Goal: Task Accomplishment & Management: Manage account settings

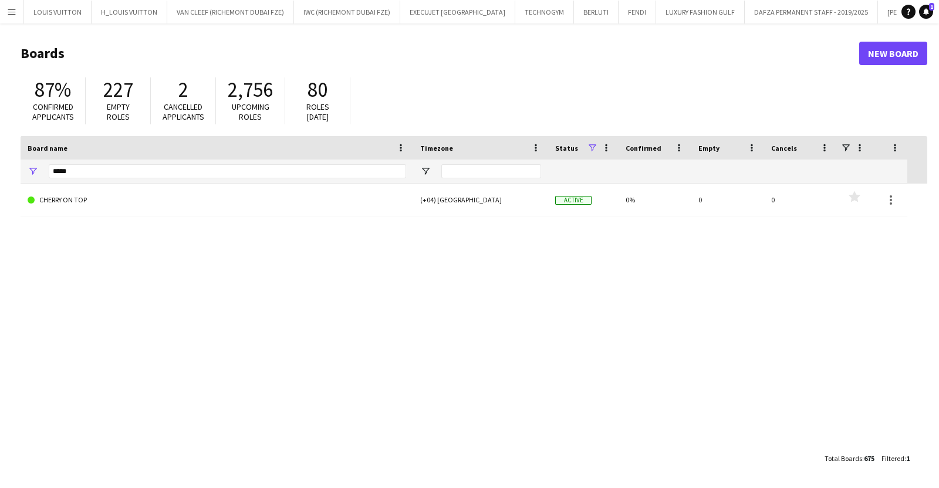
scroll to position [0, 925]
drag, startPoint x: 82, startPoint y: 170, endPoint x: -13, endPoint y: 177, distance: 94.7
click at [0, 177] on html "Menu Boards Boards Boards All jobs Status Workforce Workforce My Workforce Recr…" at bounding box center [469, 244] width 939 height 488
type input "*"
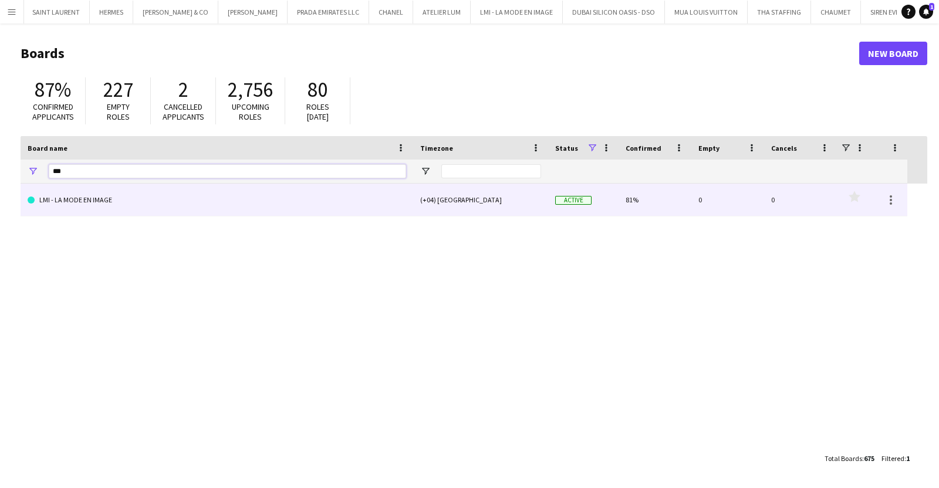
type input "***"
click at [119, 205] on link "LMI - LA MODE EN IMAGE" at bounding box center [217, 200] width 379 height 33
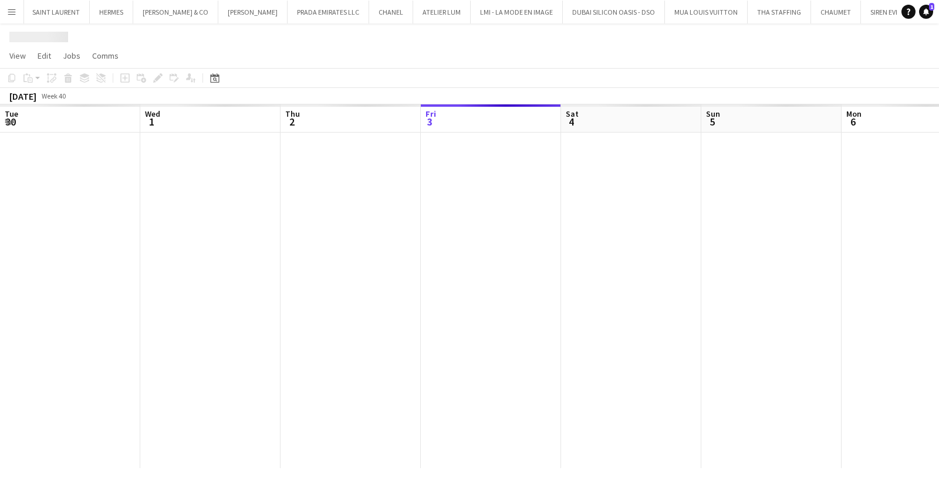
scroll to position [0, 281]
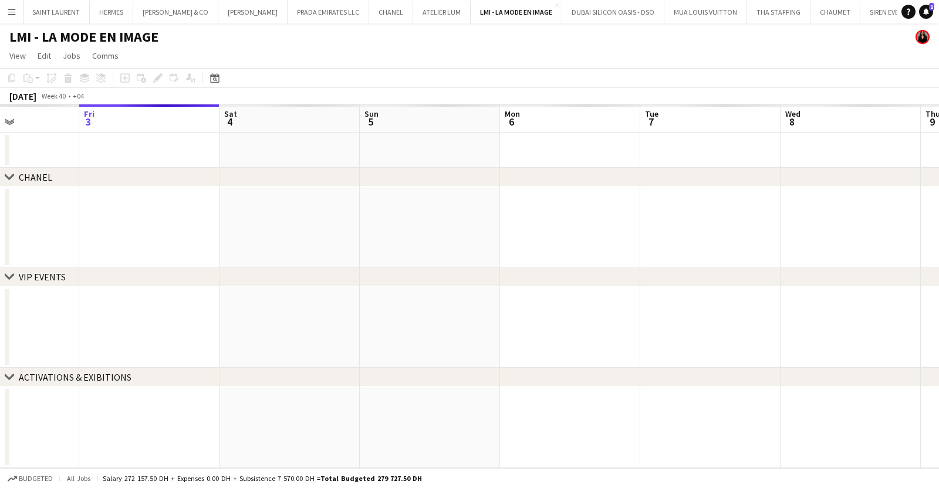
click at [781, 287] on app-calendar-viewport "Tue 30 Wed 1 Thu 2 Fri 3 Sat 4 Sun 5 Mon 6 Tue 7 Wed 8 Thu 9 Fri 10 Sat 11" at bounding box center [469, 286] width 939 height 364
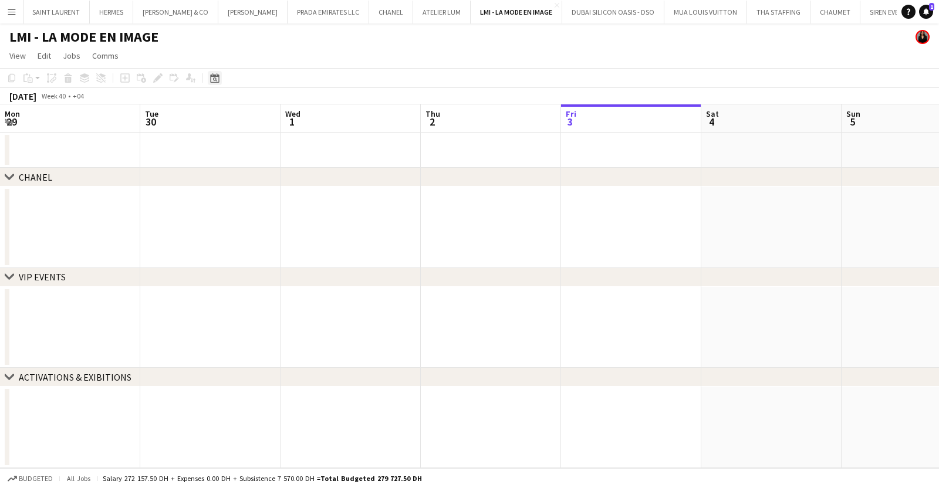
click at [210, 72] on div "Date picker" at bounding box center [215, 78] width 14 height 14
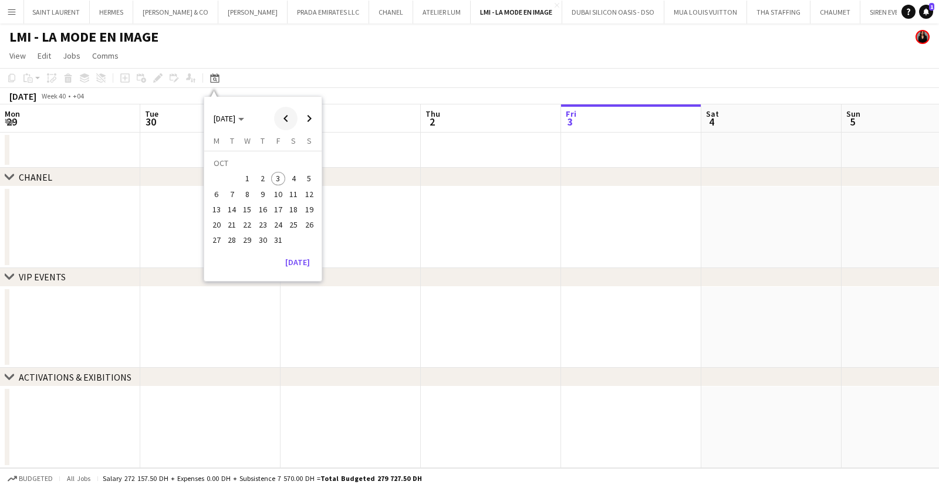
click at [285, 114] on span "Previous month" at bounding box center [285, 118] width 23 height 23
click at [280, 113] on span "Previous month" at bounding box center [285, 118] width 23 height 23
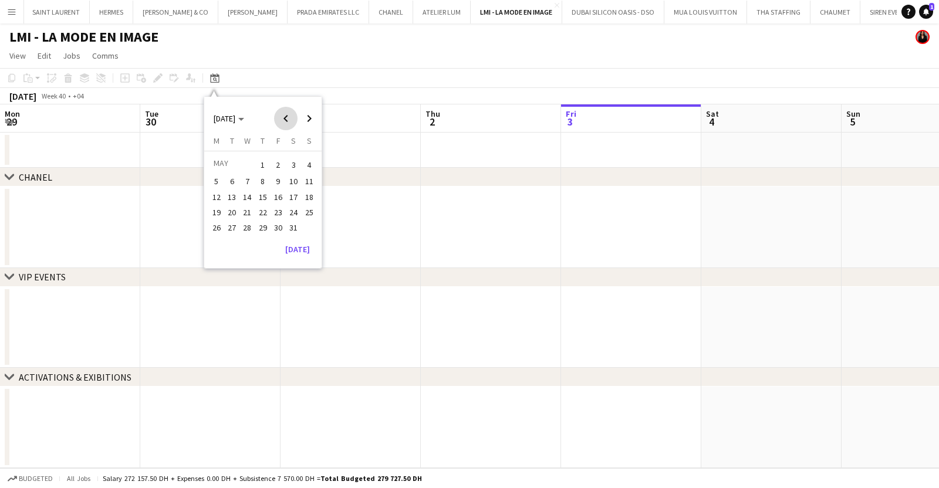
click at [280, 113] on span "Previous month" at bounding box center [285, 118] width 23 height 23
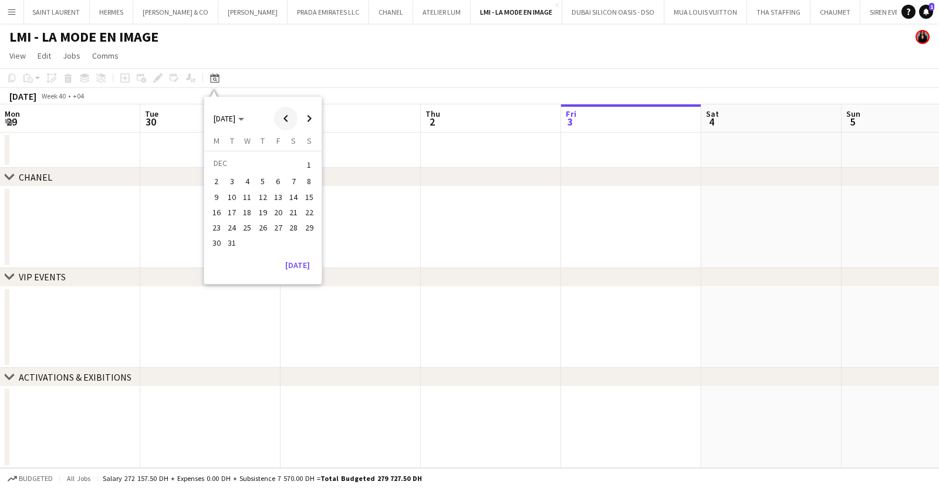
click at [280, 113] on span "Previous month" at bounding box center [285, 118] width 23 height 23
click at [285, 104] on div "[DATE] [DATE] [DATE] M [DATE] T [DATE] W [DATE] T [DATE] F [DATE] S [DATE] S [D…" at bounding box center [263, 182] width 119 height 173
click at [285, 119] on span "Previous month" at bounding box center [285, 118] width 23 height 23
click at [229, 177] on span "1" at bounding box center [232, 179] width 14 height 14
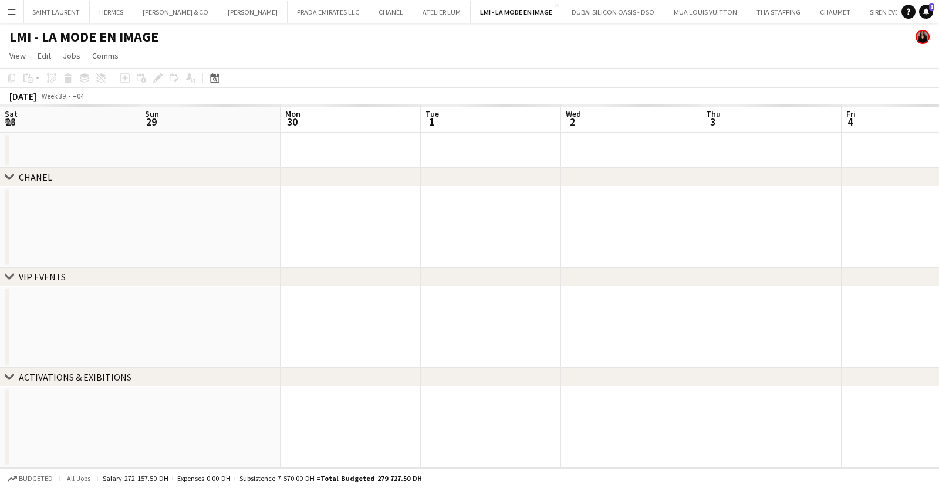
scroll to position [0, 403]
drag, startPoint x: 813, startPoint y: 291, endPoint x: 292, endPoint y: 292, distance: 520.7
click at [340, 290] on app-calendar-viewport "Thu 26 Fri 27 Sat 28 Sun 29 Mon 30 Tue 1 Wed 2 Thu 3 Fri 4 Sat 5 Sun 6 Mon 7" at bounding box center [469, 286] width 939 height 364
click at [53, 304] on app-calendar-viewport "Mon 30 Tue 1 Wed 2 Thu 3 Fri 4 Sat 5 Sun 6 Mon 7 Tue 8 Wed 9 Thu 10 Fri 11" at bounding box center [469, 286] width 939 height 364
drag, startPoint x: 502, startPoint y: 315, endPoint x: 103, endPoint y: 295, distance: 399.7
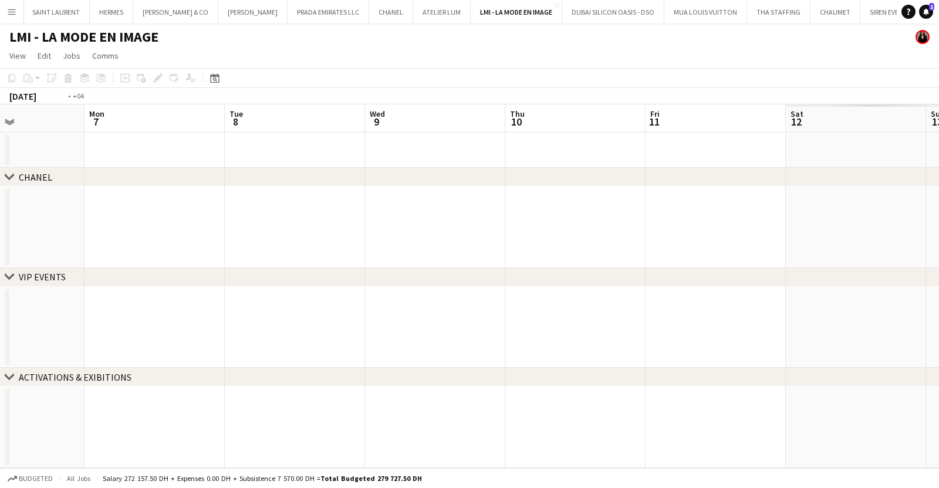
click at [86, 295] on app-calendar-viewport "Thu 3 Fri 4 Sat 5 Sun 6 Mon 7 Tue 8 Wed 9 Thu 10 Fri 11 Sat 12 Sun 13 Mon 14" at bounding box center [469, 286] width 939 height 364
click at [0, 274] on html "Menu Boards Boards Boards All jobs Status Workforce Workforce My Workforce Recr…" at bounding box center [469, 244] width 939 height 488
drag, startPoint x: 623, startPoint y: 290, endPoint x: 16, endPoint y: 295, distance: 606.5
click at [0, 292] on app-calendar-viewport "Fri 11 Sat 12 Sun 13 Mon 14 Tue 15 Wed 16 Thu 17 Fri 18 Sat 19 Sun 20 Mon 21 Tu…" at bounding box center [469, 286] width 939 height 364
drag, startPoint x: 259, startPoint y: 274, endPoint x: 104, endPoint y: 279, distance: 155.1
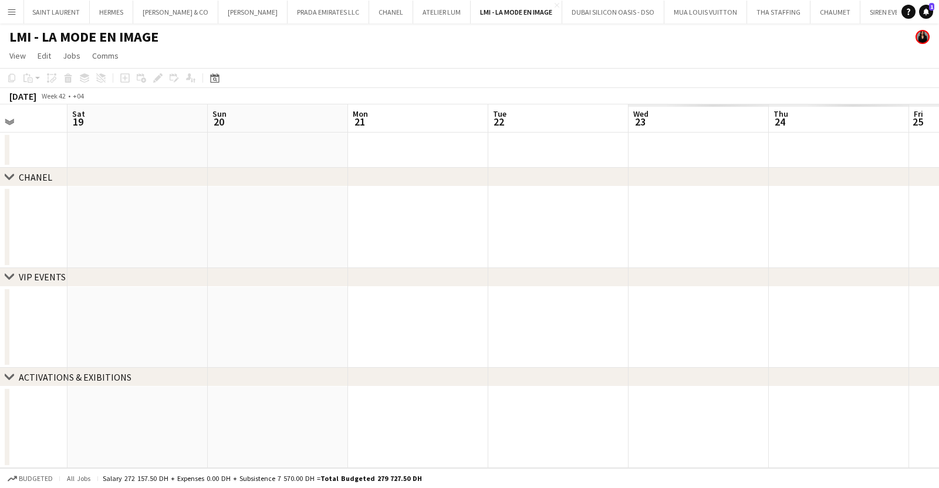
click at [92, 271] on div "chevron-right CHANEL chevron-right VIP EVENTS chevron-right ACTIVATIONS & EXIBI…" at bounding box center [469, 286] width 939 height 364
click at [146, 346] on app-calendar-viewport "Fri 18 Sat 19 Sun 20 Mon 21 Tue 22 Wed 23 Thu 24 Fri 25 Sat 26 Sun 27 Mon 28 Tu…" at bounding box center [469, 286] width 939 height 364
drag, startPoint x: 723, startPoint y: 349, endPoint x: 313, endPoint y: 326, distance: 410.4
click at [218, 316] on app-calendar-viewport "Fri 25 Sat 26 Sun 27 Mon 28 Tue 29 Wed 30 Thu 31 Fri 1 Sat 2 Sun 3 Mon 4 Tue 5" at bounding box center [469, 286] width 939 height 364
drag, startPoint x: 519, startPoint y: 285, endPoint x: 569, endPoint y: 291, distance: 50.8
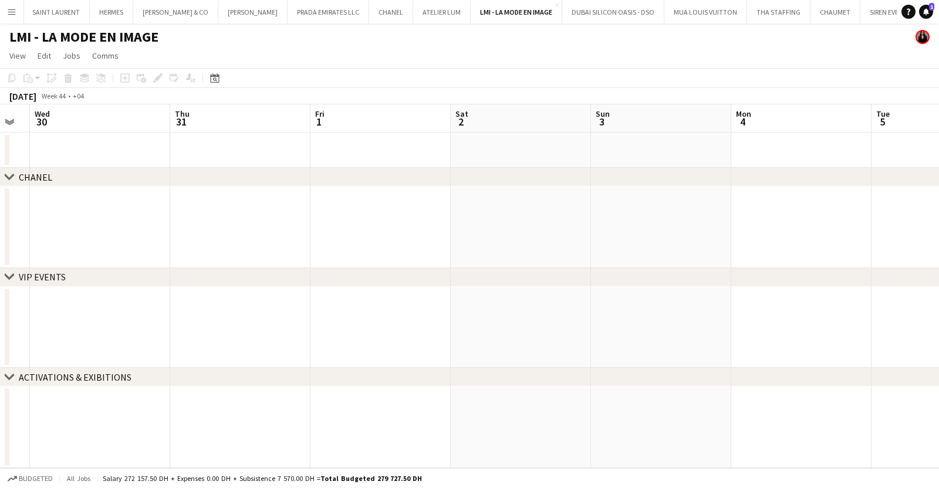
click at [330, 284] on div "chevron-right CHANEL chevron-right VIP EVENTS chevron-right ACTIVATIONS & EXIBI…" at bounding box center [469, 286] width 939 height 364
drag, startPoint x: 588, startPoint y: 304, endPoint x: 742, endPoint y: 318, distance: 155.0
click at [361, 299] on app-calendar-viewport "Sun 27 Mon 28 Tue 29 Wed 30 Thu 31 Fri 1 Sat 2 Sun 3 Mon 4 Tue 5 Wed 6 Thu 7" at bounding box center [469, 286] width 939 height 364
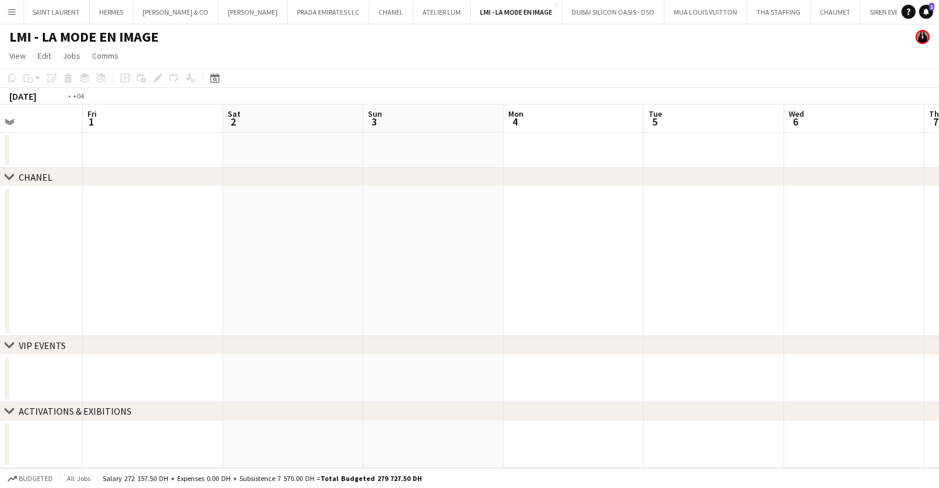
drag, startPoint x: 750, startPoint y: 322, endPoint x: 334, endPoint y: 268, distance: 419.1
click at [334, 268] on app-calendar-viewport "Tue 29 Wed 30 Thu 31 Fri 1 Sat 2 Sun 3 Mon 4 Tue 5 Wed 6 Thu 7 Fri 8 2/2 1 Job …" at bounding box center [469, 286] width 939 height 364
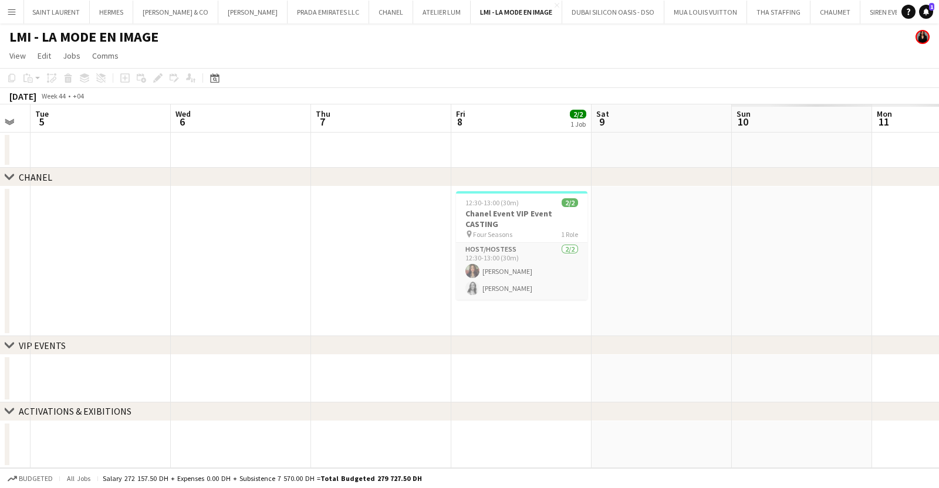
drag, startPoint x: 725, startPoint y: 292, endPoint x: 250, endPoint y: 250, distance: 476.8
click at [250, 250] on app-calendar-viewport "Sat 2 Sun 3 Mon 4 Tue 5 Wed 6 Thu 7 Fri 8 2/2 1 Job Sat 9 Sun 10 Mon 11 Tue 12 …" at bounding box center [469, 286] width 939 height 364
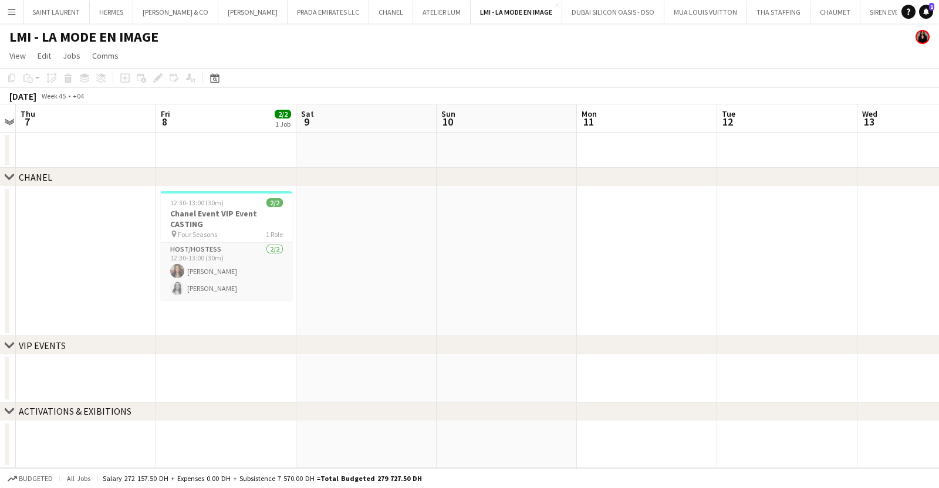
drag, startPoint x: 411, startPoint y: 254, endPoint x: 243, endPoint y: 262, distance: 168.1
click at [243, 262] on app-calendar-viewport "Mon 4 Tue 5 Wed 6 Thu 7 Fri 8 2/2 1 Job Sat 9 Sun 10 Mon 11 Tue 12 Wed 13 Thu 1…" at bounding box center [469, 286] width 939 height 364
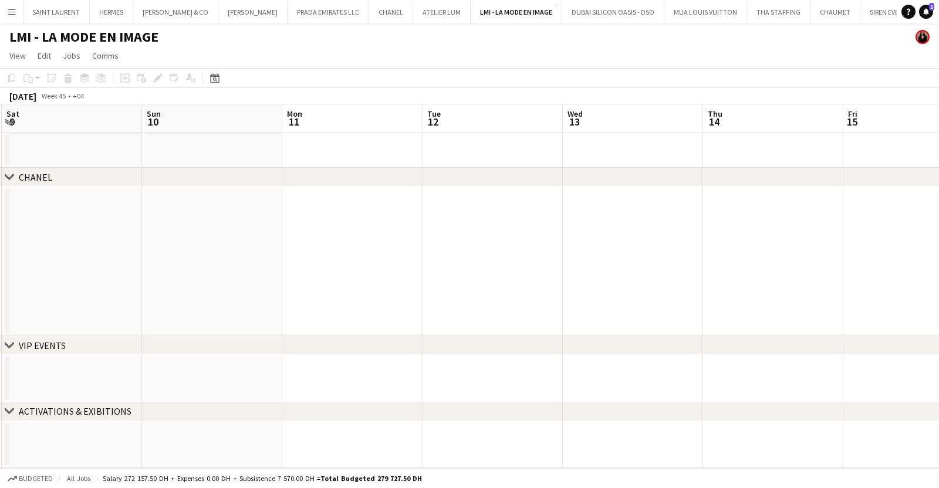
click at [388, 304] on app-calendar-viewport "Wed 6 Thu 7 Fri 8 2/2 1 Job Sat 9 Sun 10 Mon 11 Tue 12 Wed 13 Thu 14 Fri 15 Sat…" at bounding box center [469, 286] width 939 height 364
drag, startPoint x: 430, startPoint y: 256, endPoint x: 197, endPoint y: 230, distance: 234.6
click at [197, 230] on app-calendar-viewport "Sun 10 Mon 11 Tue 12 Wed 13 Thu 14 Fri 15 Sat 16 Sun 17 Mon 18 Tue 19 Wed 20 Th…" at bounding box center [469, 286] width 939 height 364
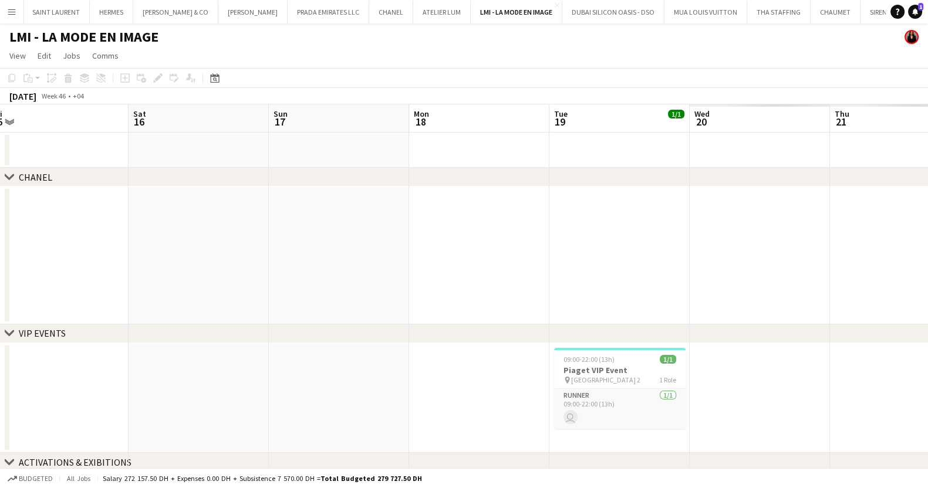
drag, startPoint x: 744, startPoint y: 251, endPoint x: 255, endPoint y: 225, distance: 489.1
click at [274, 221] on app-calendar-viewport "Tue 12 Wed 13 Thu 14 Fri 15 Sat 16 Sun 17 Mon 18 Tue 19 1/1 1 Job Wed 20 Thu 21…" at bounding box center [464, 305] width 928 height 403
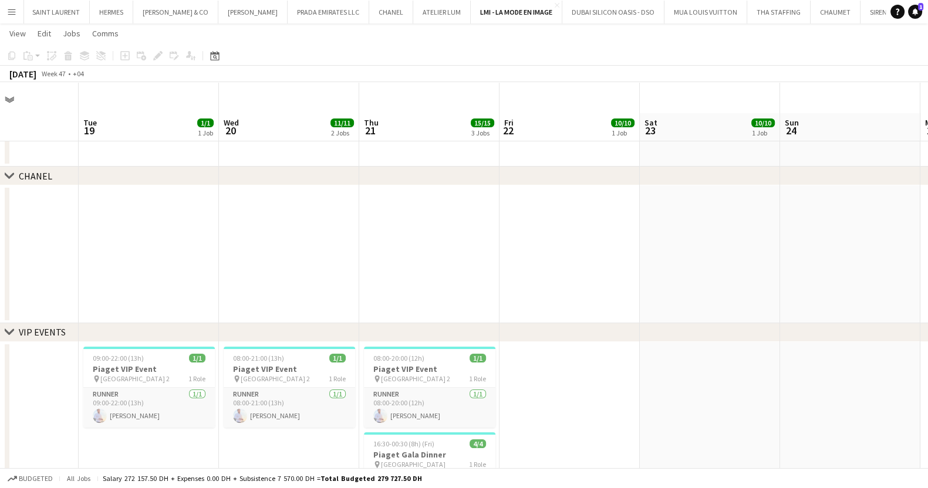
scroll to position [73, 0]
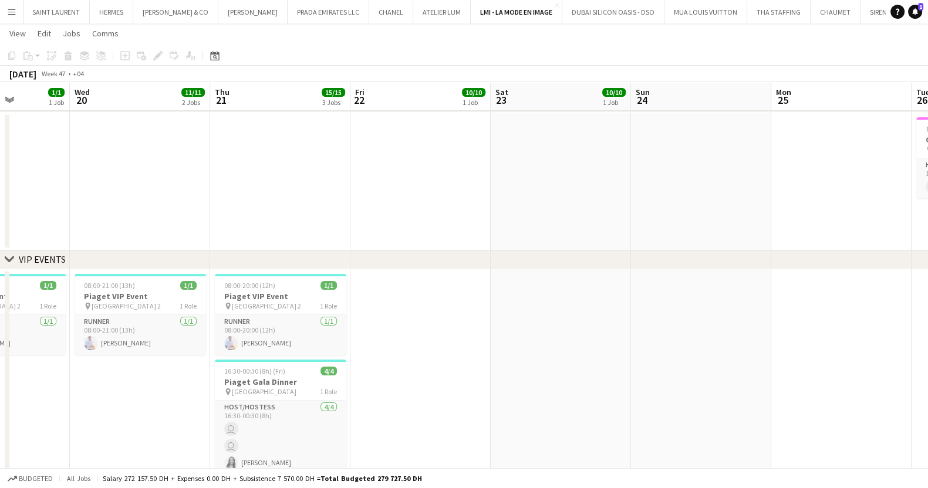
drag, startPoint x: 585, startPoint y: 312, endPoint x: 346, endPoint y: 269, distance: 242.2
click at [276, 274] on app-calendar-viewport "Sat 16 Sun 17 Mon 18 Tue 19 1/1 1 Job Wed 20 11/11 2 Jobs Thu 21 15/15 3 Jobs F…" at bounding box center [464, 355] width 928 height 765
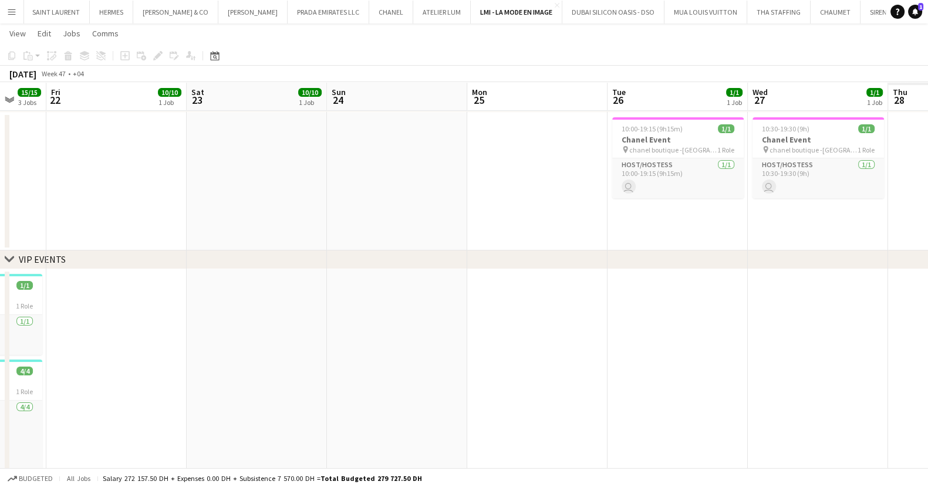
drag, startPoint x: 659, startPoint y: 291, endPoint x: 255, endPoint y: 294, distance: 403.9
click at [258, 294] on app-calendar-viewport "Mon 18 Tue 19 1/1 1 Job Wed 20 11/11 2 Jobs Thu 21 15/15 3 Jobs Fri 22 10/10 1 …" at bounding box center [464, 355] width 928 height 765
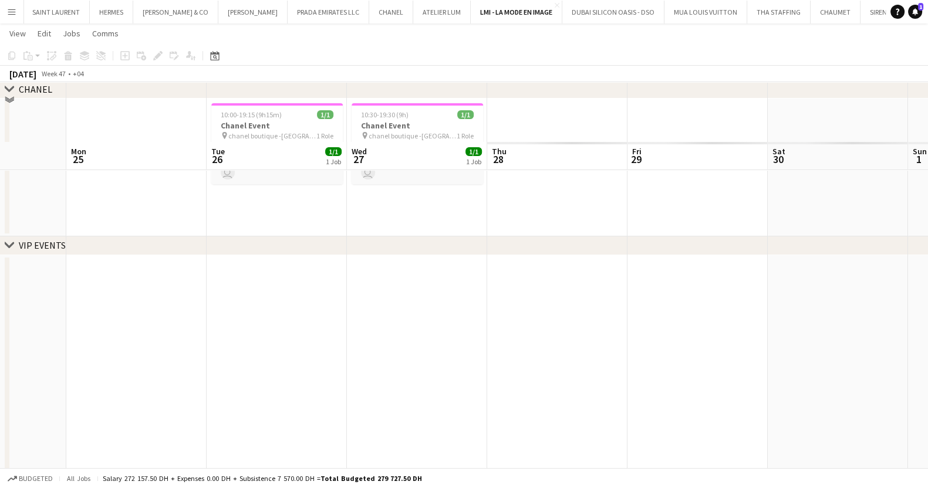
scroll to position [146, 0]
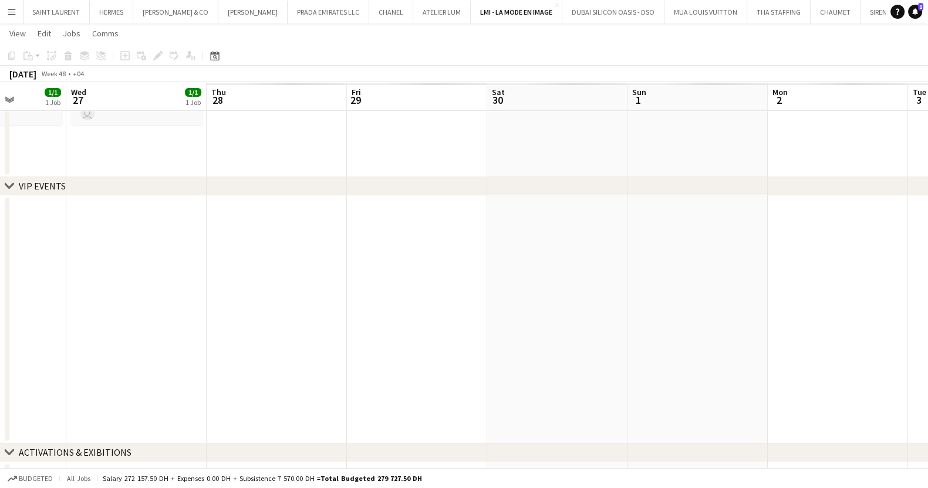
drag, startPoint x: 608, startPoint y: 304, endPoint x: 85, endPoint y: 245, distance: 525.8
click at [82, 247] on app-calendar-viewport "Sat 23 10/10 1 Job Sun 24 Mon 25 Tue 26 1/1 1 Job Wed 27 1/1 1 Job Thu 28 Fri 2…" at bounding box center [464, 282] width 928 height 765
drag, startPoint x: 578, startPoint y: 268, endPoint x: 204, endPoint y: 259, distance: 374.1
click at [211, 259] on app-calendar-viewport "Wed 27 1/1 1 Job Thu 28 Fri 29 Sat 30 Sun 1 Mon 2 Tue 3 Wed 4 Thu 5 Fri 6 Sat 7…" at bounding box center [464, 282] width 928 height 765
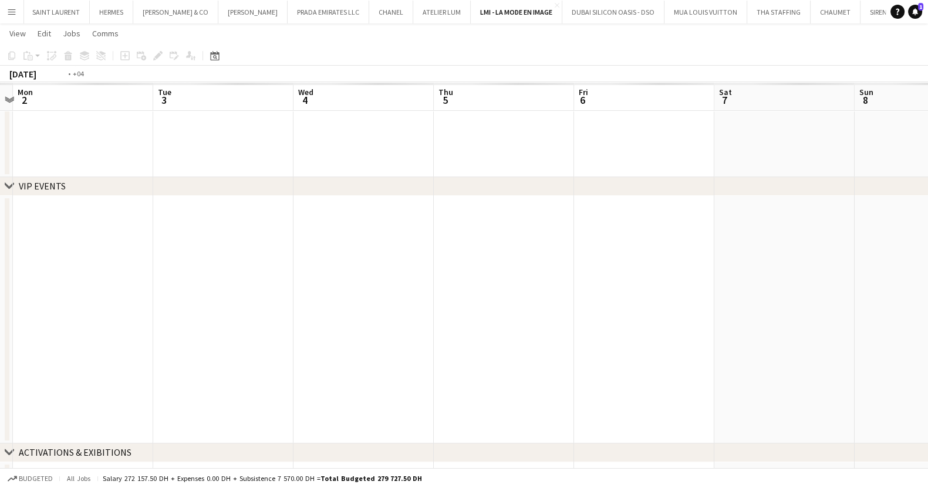
drag, startPoint x: 429, startPoint y: 278, endPoint x: 325, endPoint y: 261, distance: 104.8
click at [352, 277] on app-calendar-viewport "Fri 29 Sat 30 Sun 1 Mon 2 Tue 3 Wed 4 Thu 5 Fri 6 Sat 7 Sun 8 Mon 9 Tue 10" at bounding box center [464, 282] width 928 height 765
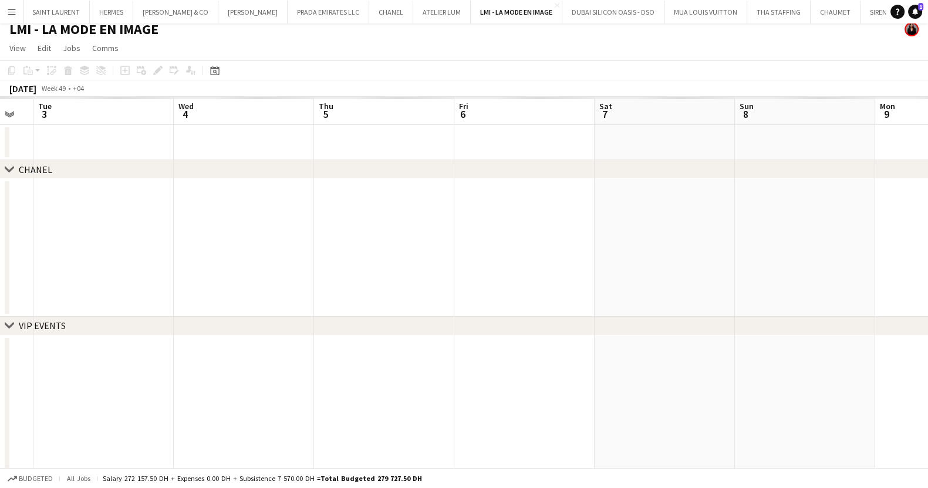
scroll to position [0, 0]
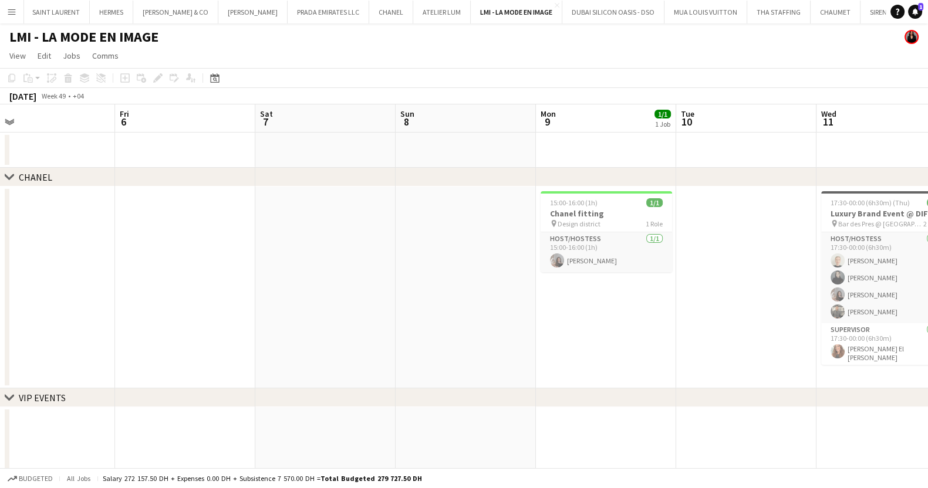
drag, startPoint x: 561, startPoint y: 315, endPoint x: 321, endPoint y: 310, distance: 240.2
click at [321, 310] on app-calendar-viewport "Tue 3 Wed 4 9/10 1 Job Thu 5 Fri 6 Sat 7 Sun 8 Mon 9 1/1 1 Job Tue 10 Wed 11 5/…" at bounding box center [464, 489] width 928 height 771
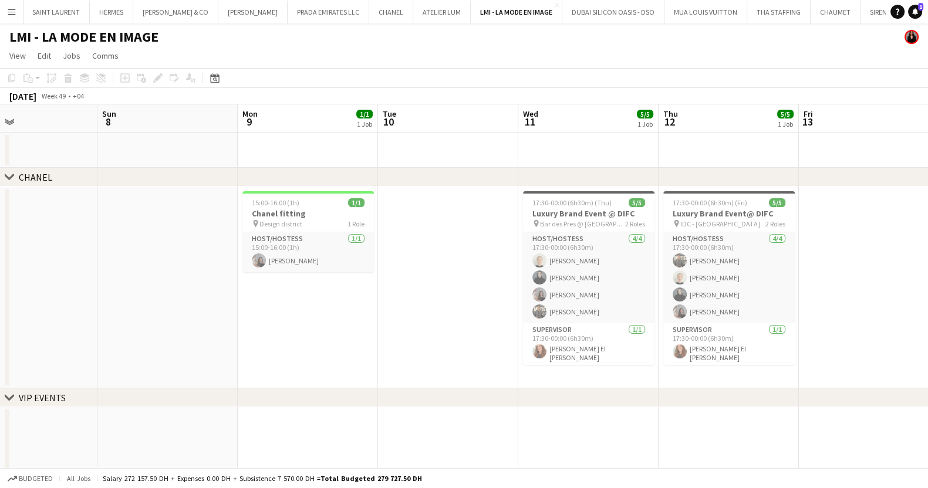
scroll to position [0, 453]
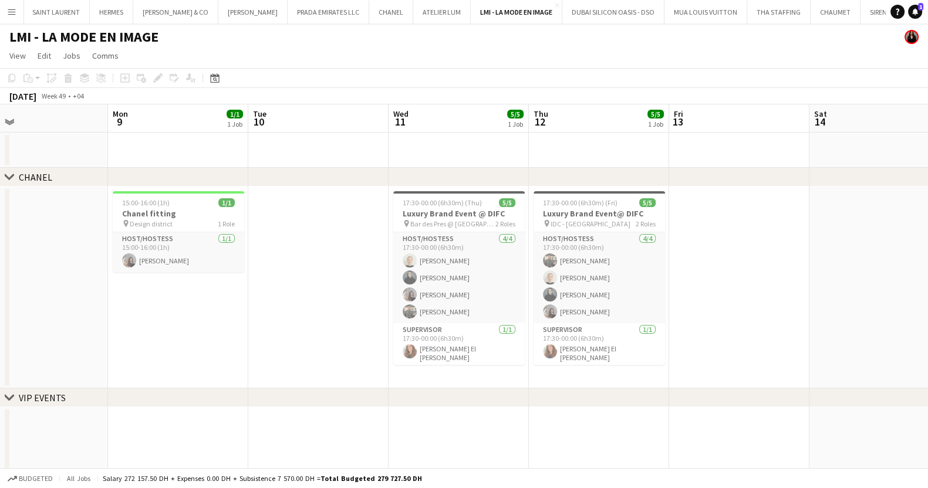
drag, startPoint x: 377, startPoint y: 320, endPoint x: 324, endPoint y: 318, distance: 52.9
click at [324, 318] on app-calendar-viewport "Thu 5 Fri 6 Sat 7 Sun 8 Mon 9 1/1 1 Job Tue 10 Wed 11 5/5 1 Job Thu 12 5/5 1 Jo…" at bounding box center [464, 489] width 928 height 771
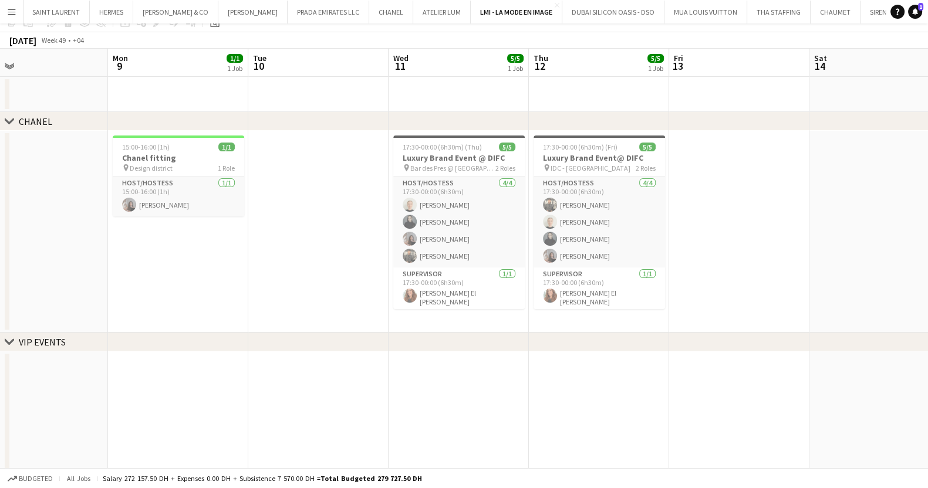
scroll to position [0, 0]
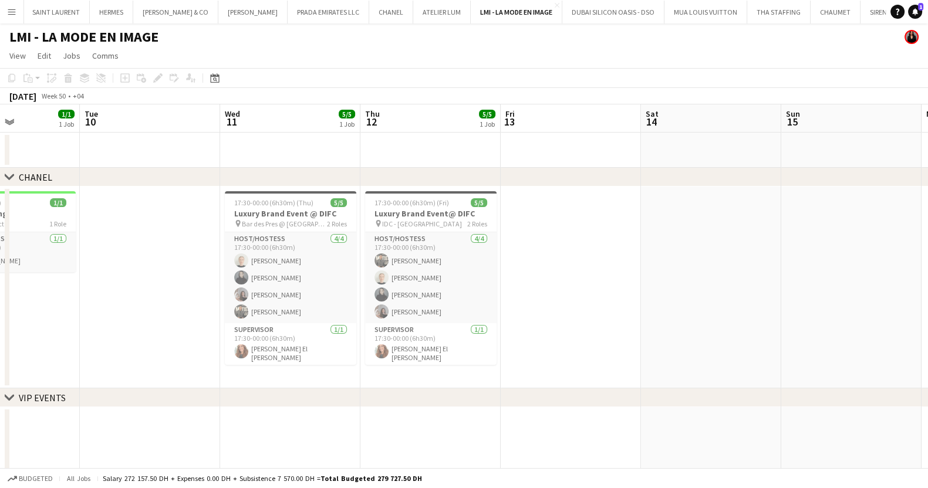
drag, startPoint x: 483, startPoint y: 317, endPoint x: 503, endPoint y: 319, distance: 19.5
click at [355, 318] on app-calendar-viewport "Sat 7 Sun 8 Mon 9 1/1 1 Job Tue 10 Wed 11 5/5 1 Job Thu 12 5/5 1 Job Fri 13 Sat…" at bounding box center [464, 489] width 928 height 771
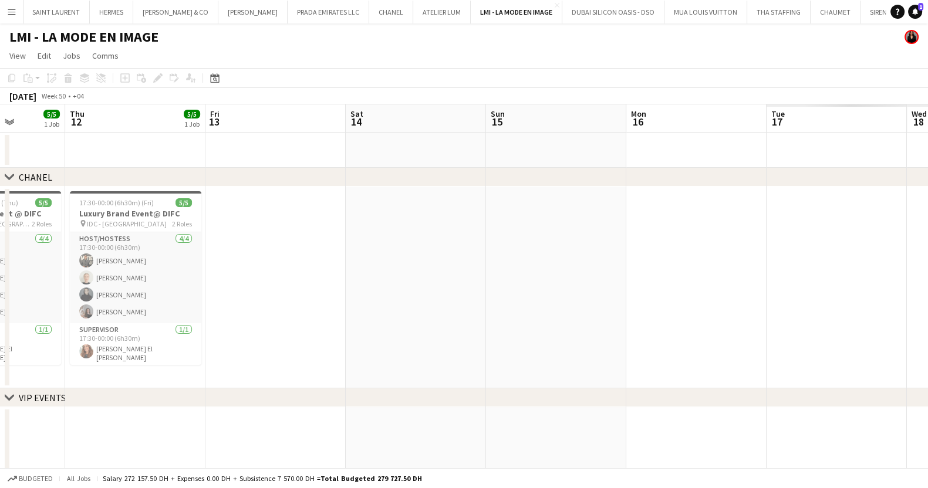
drag, startPoint x: 334, startPoint y: 323, endPoint x: 279, endPoint y: 299, distance: 60.2
click at [195, 305] on app-calendar-viewport "Mon 9 1/1 1 Job Tue 10 Wed 11 5/5 1 Job Thu 12 5/5 1 Job Fri 13 Sat 14 Sun 15 M…" at bounding box center [464, 489] width 928 height 771
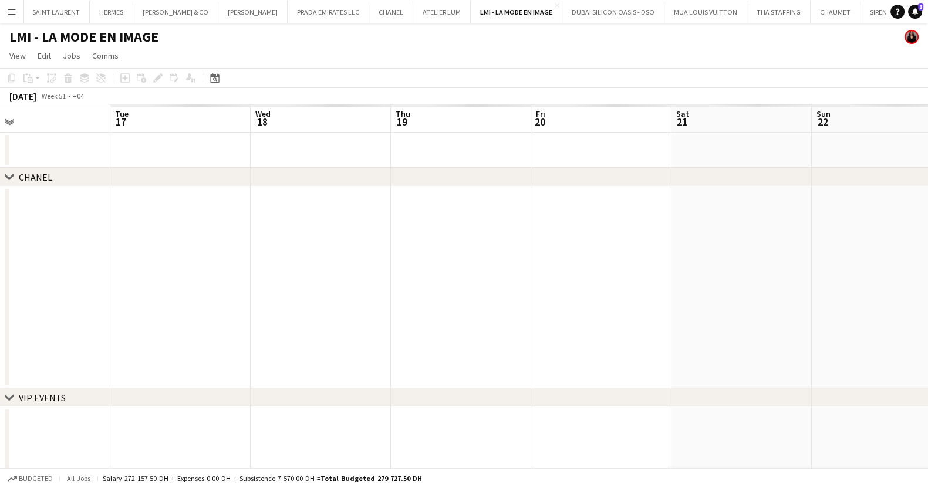
drag, startPoint x: 104, startPoint y: 297, endPoint x: 50, endPoint y: 289, distance: 54.1
click at [50, 289] on app-calendar-viewport "Fri 13 Sat 14 Sun 15 Mon 16 Tue 17 Wed 18 Thu 19 Fri 20 Sat 21 Sun 22 Mon 23 Tu…" at bounding box center [464, 489] width 928 height 771
drag, startPoint x: 135, startPoint y: 286, endPoint x: 403, endPoint y: 274, distance: 268.0
click at [89, 282] on app-calendar-viewport "Fri 20 Sat 21 Sun 22 Mon 23 Tue 24 Wed 25 Thu 26 Fri 27 Sat 28 Sun 29 Mon 30 Tu…" at bounding box center [464, 489] width 928 height 771
drag, startPoint x: 627, startPoint y: 305, endPoint x: 195, endPoint y: 208, distance: 442.2
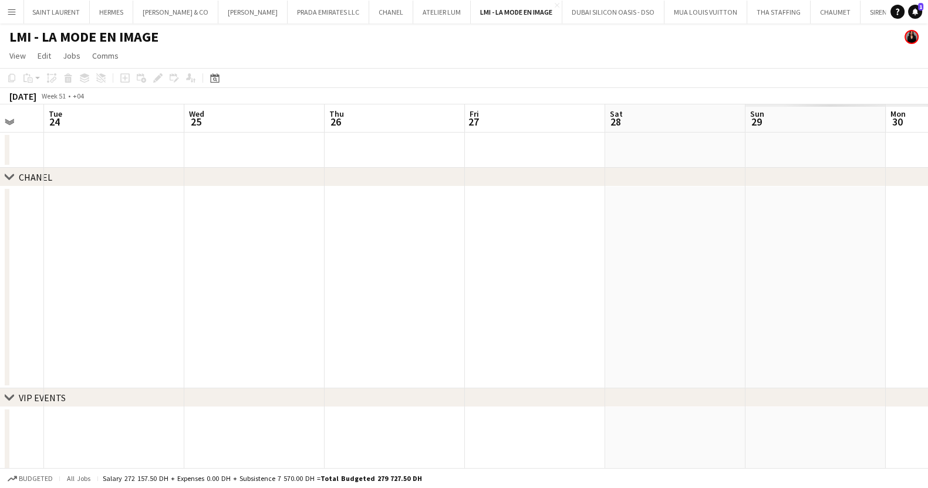
click at [0, 211] on html "Menu Boards Boards Boards All jobs Status Workforce Workforce My Workforce Recr…" at bounding box center [464, 448] width 928 height 896
click at [0, 226] on html "Menu Boards Boards Boards All jobs Status Workforce Workforce My Workforce Recr…" at bounding box center [464, 448] width 928 height 896
drag, startPoint x: 623, startPoint y: 254, endPoint x: 778, endPoint y: 333, distance: 174.1
click at [925, 356] on app-calendar-viewport "Fri 27 Sat 28 Sun 29 Mon 30 Tue 31 Wed 1 Thu 2 Fri 3 Sat 4 Sun 5 Mon 6 Tue 7" at bounding box center [464, 489] width 928 height 771
drag, startPoint x: 33, startPoint y: 208, endPoint x: 880, endPoint y: 283, distance: 850.4
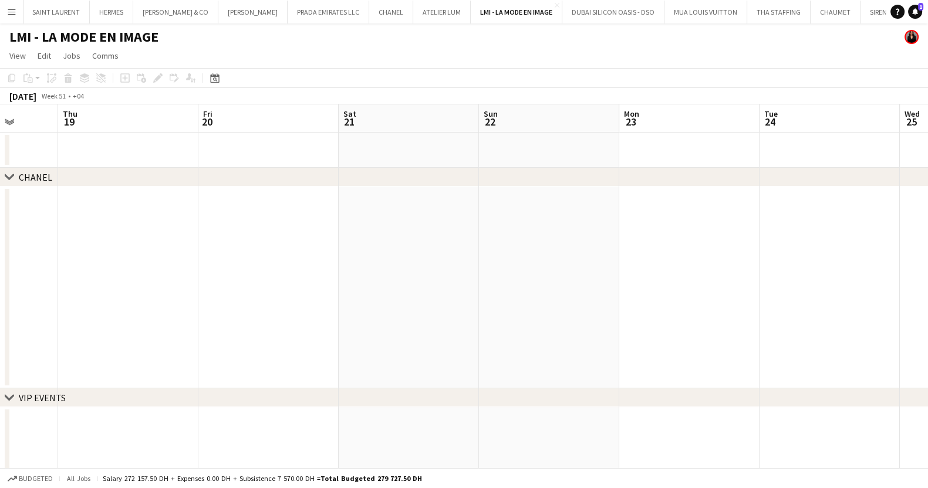
click at [902, 286] on app-calendar-viewport "Mon 16 Tue 17 Wed 18 Thu 19 Fri 20 Sat 21 Sun 22 Mon 23 Tue 24 Wed 25 Thu 26 Fr…" at bounding box center [464, 489] width 928 height 771
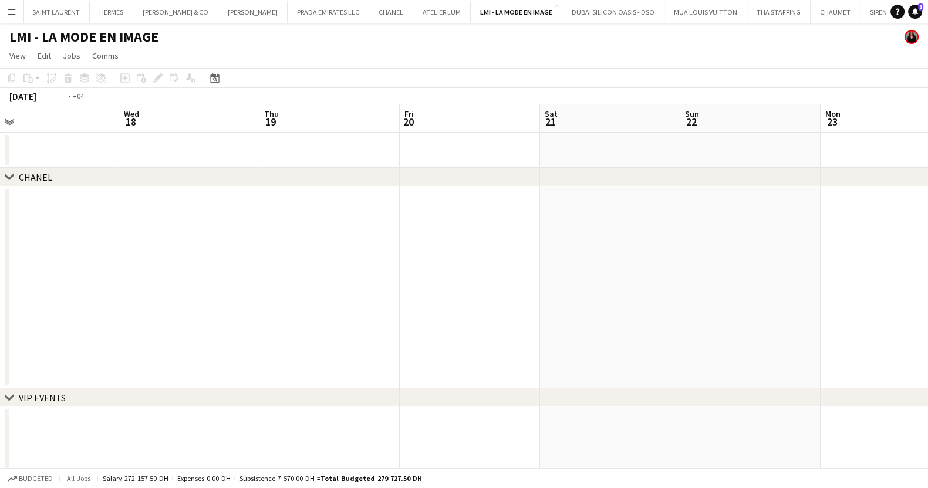
drag, startPoint x: 96, startPoint y: 235, endPoint x: 344, endPoint y: 266, distance: 249.7
click at [775, 306] on app-calendar-viewport "Mon 16 Tue 17 Wed 18 Thu 19 Fri 20 Sat 21 Sun 22 Mon 23 Tue 24 Wed 25 Thu 26 Fr…" at bounding box center [464, 489] width 928 height 771
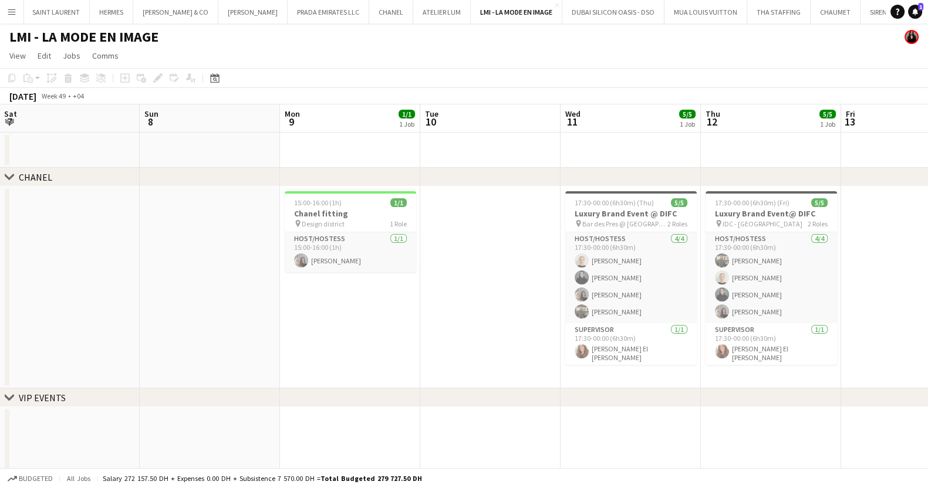
drag, startPoint x: 21, startPoint y: 221, endPoint x: 77, endPoint y: 217, distance: 57.1
click at [926, 277] on app-calendar-viewport "Thu 5 Fri 6 Sat 7 Sun 8 Mon 9 1/1 1 Job Tue 10 Wed 11 5/5 1 Job Thu 12 5/5 1 Jo…" at bounding box center [464, 489] width 928 height 771
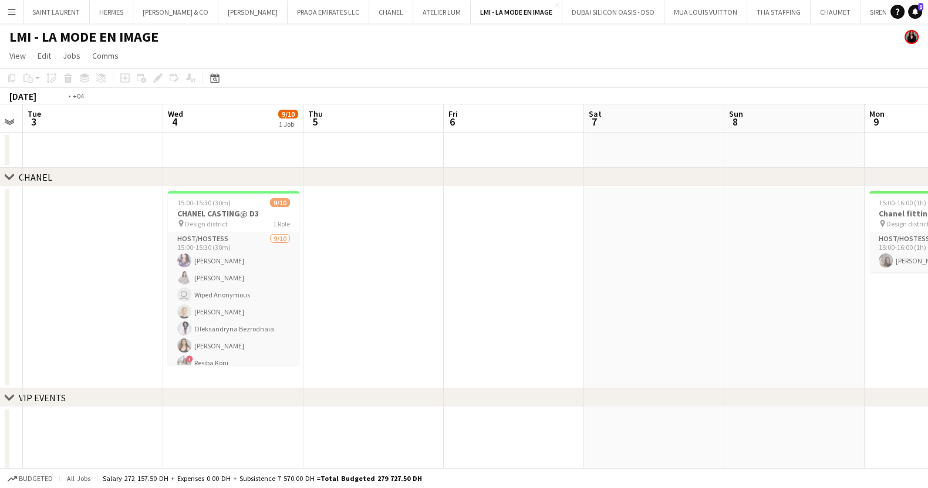
drag, startPoint x: 600, startPoint y: 274, endPoint x: 872, endPoint y: 286, distance: 272.1
click at [928, 294] on html "Menu Boards Boards Boards All jobs Status Workforce Workforce My Workforce Recr…" at bounding box center [464, 448] width 928 height 896
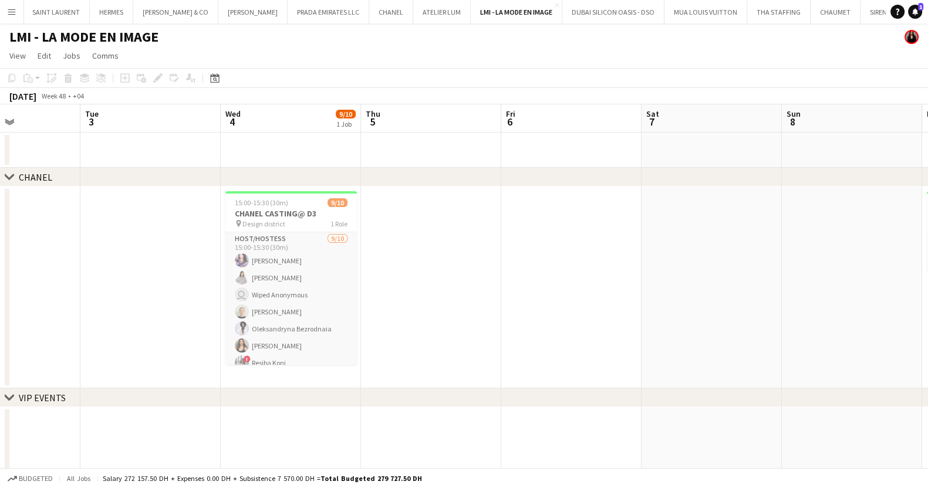
drag
click at [928, 358] on html "Menu Boards Boards Boards All jobs Status Workforce Workforce My Workforce Recr…" at bounding box center [464, 448] width 928 height 896
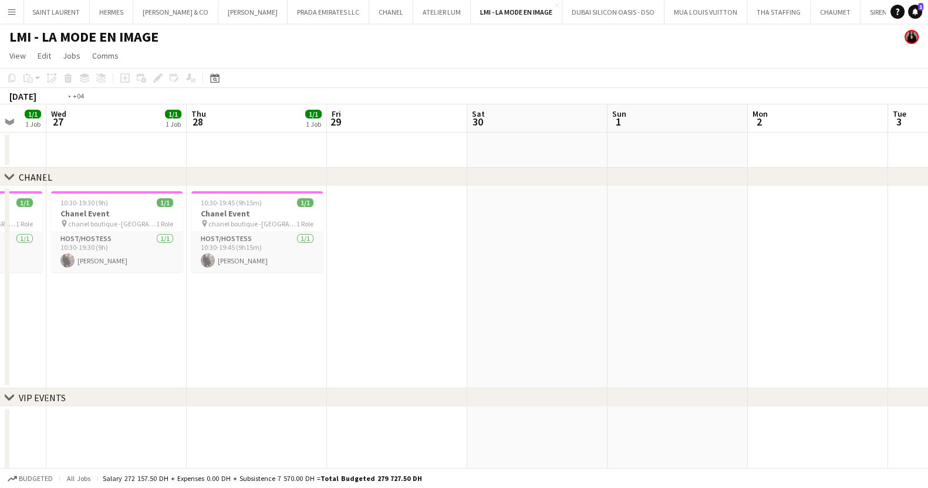
click at [794, 372] on app-calendar-viewport "Mon 25 Tue 26 1/1 1 Job Wed 27 1/1 1 Job Thu 28 1/1 1 Job Fri 29 Sat 30 Sun 1 M…" at bounding box center [464, 489] width 928 height 771
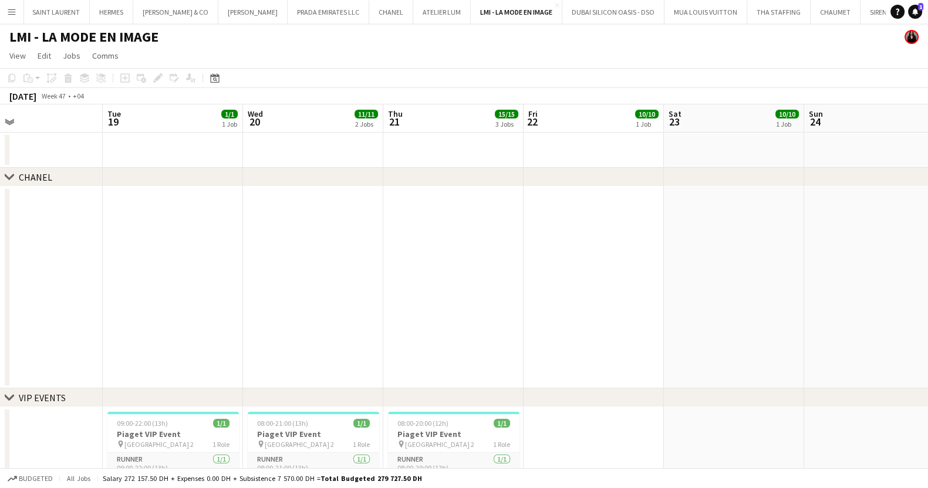
click at [928, 378] on html "Menu Boards Boards Boards All jobs Status Workforce Workforce My Workforce Recr…" at bounding box center [464, 448] width 928 height 896
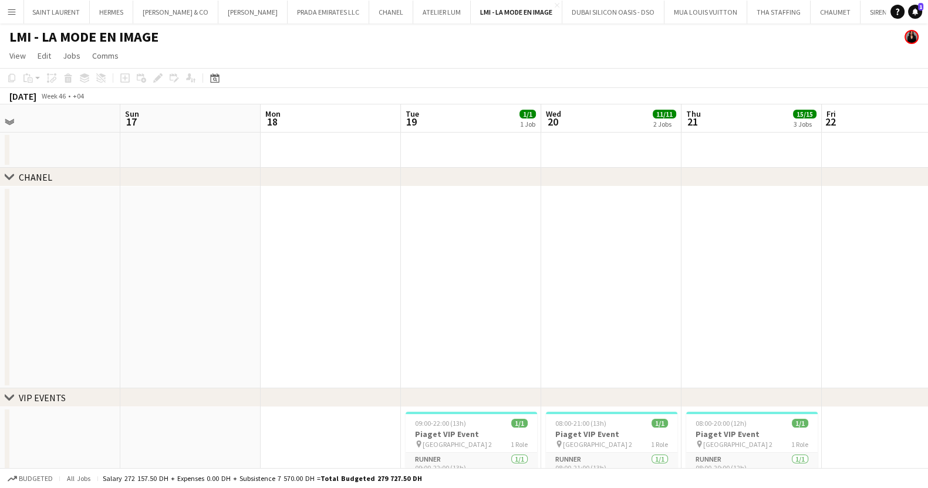
click at [546, 311] on app-calendar-viewport "Thu 14 Fri 15 Sat 16 Sun 17 Mon 18 Tue 19 1/1 1 Job Wed 20 11/11 2 Jobs Thu 21 …" at bounding box center [464, 489] width 928 height 771
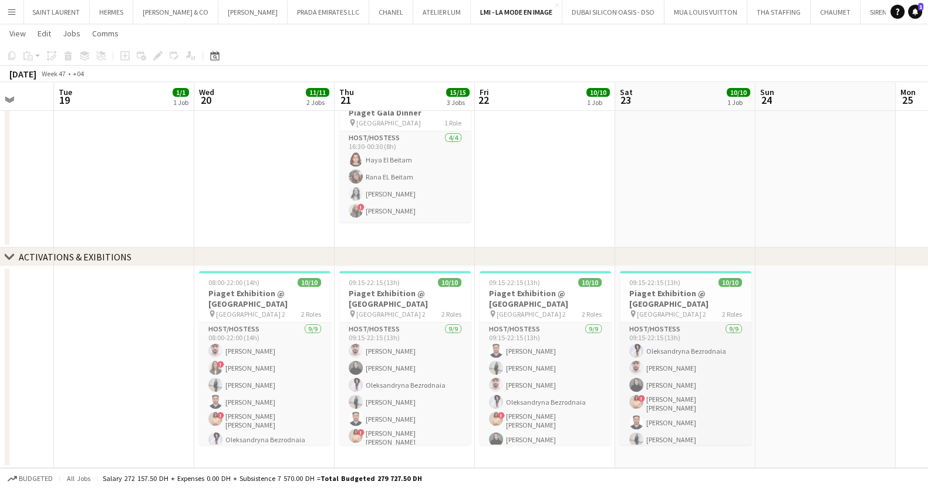
scroll to position [0, 375]
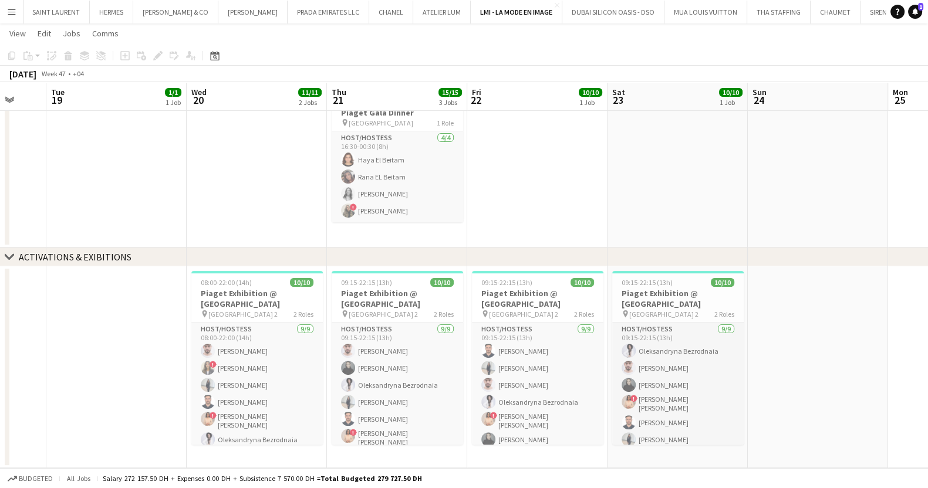
click at [83, 334] on app-calendar-viewport "Sat 16 Sun 17 Mon 18 Tue 19 1/1 1 Job Wed 20 11/11 2 Jobs Thu 21 15/15 3 Jobs F…" at bounding box center [464, 54] width 928 height 829
click at [228, 305] on h3 "Piaget Exhibition @ [GEOGRAPHIC_DATA]" at bounding box center [257, 298] width 132 height 21
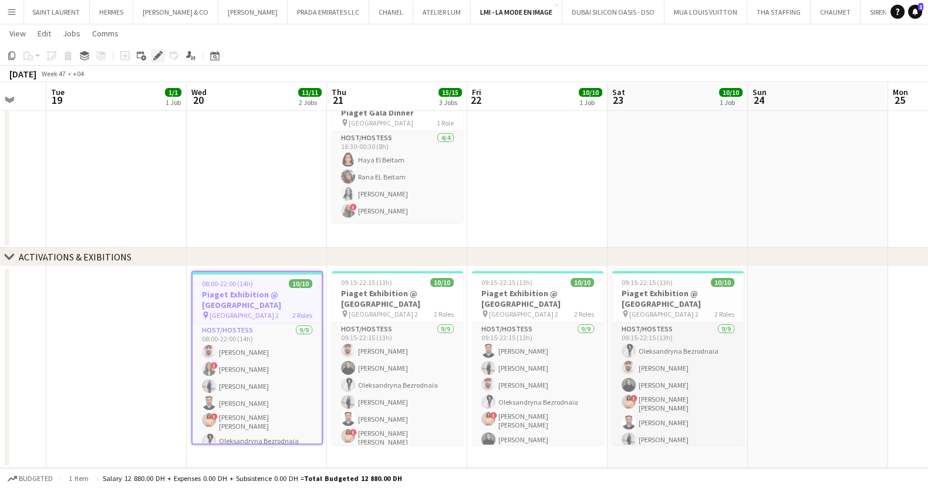
click at [156, 57] on icon at bounding box center [157, 56] width 6 height 6
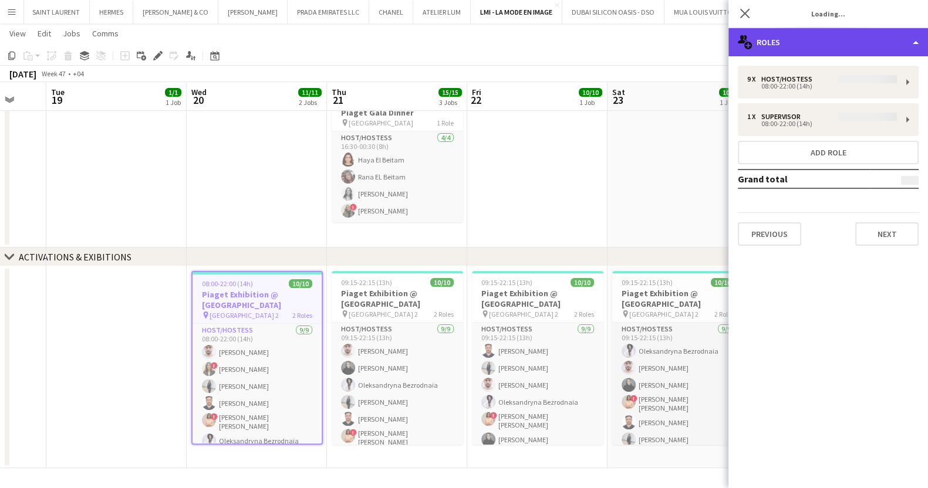
type input "**********"
click at [842, 39] on div "multiple-users-add Roles" at bounding box center [829, 42] width 200 height 28
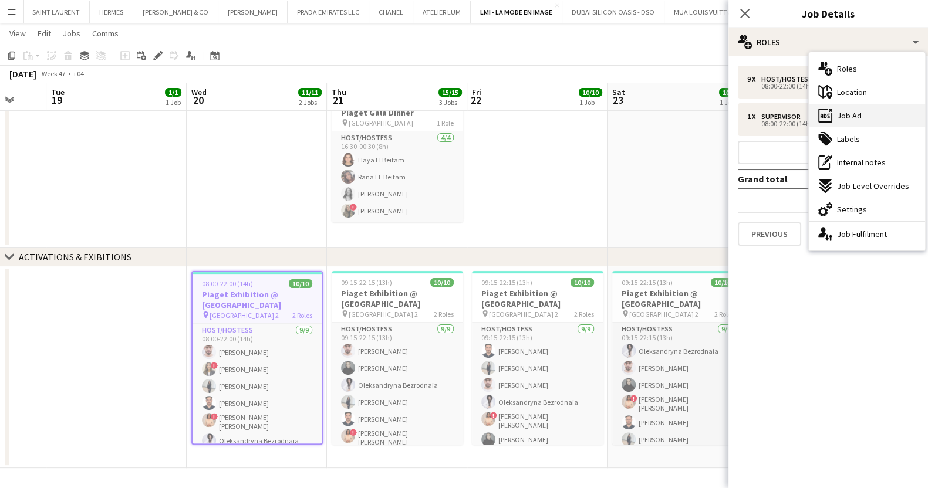
click at [845, 117] on span "Job Ad" at bounding box center [849, 115] width 25 height 11
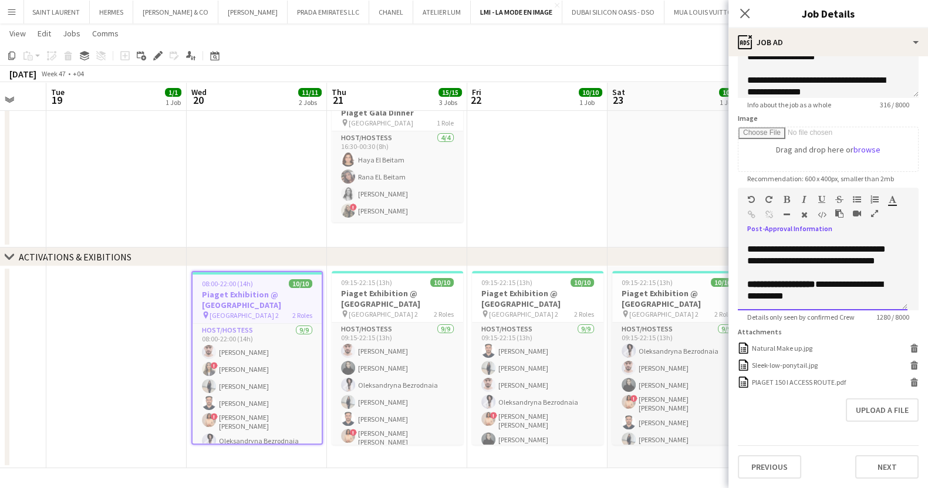
scroll to position [205, 0]
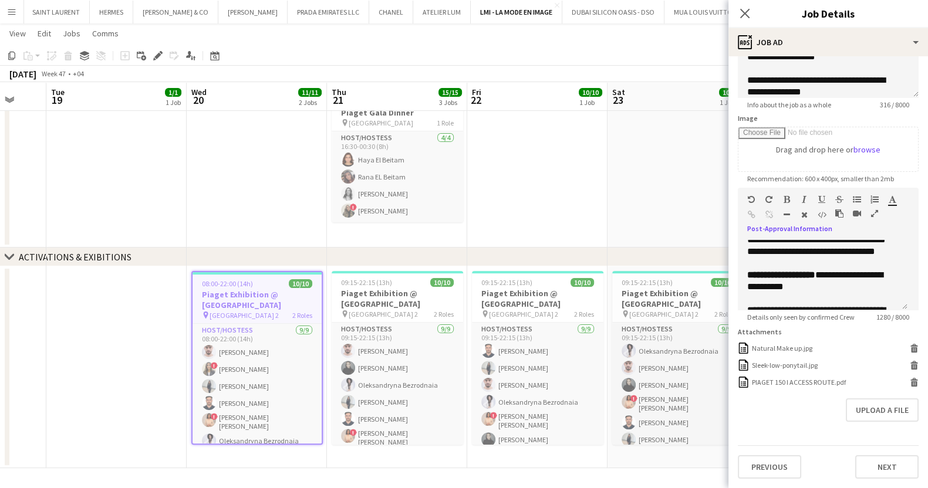
click at [872, 210] on icon "button" at bounding box center [874, 214] width 7 height 8
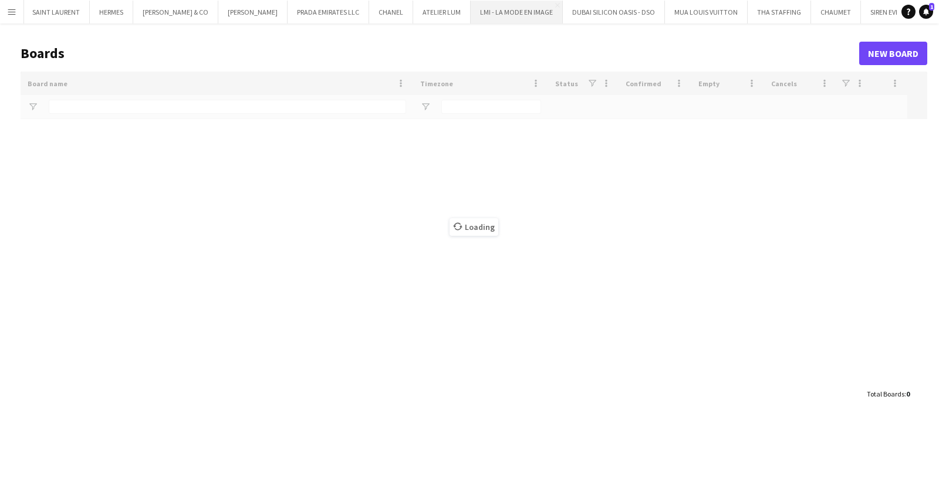
click at [471, 22] on button "LMI - LA MODE EN IMAGE Close" at bounding box center [517, 12] width 92 height 23
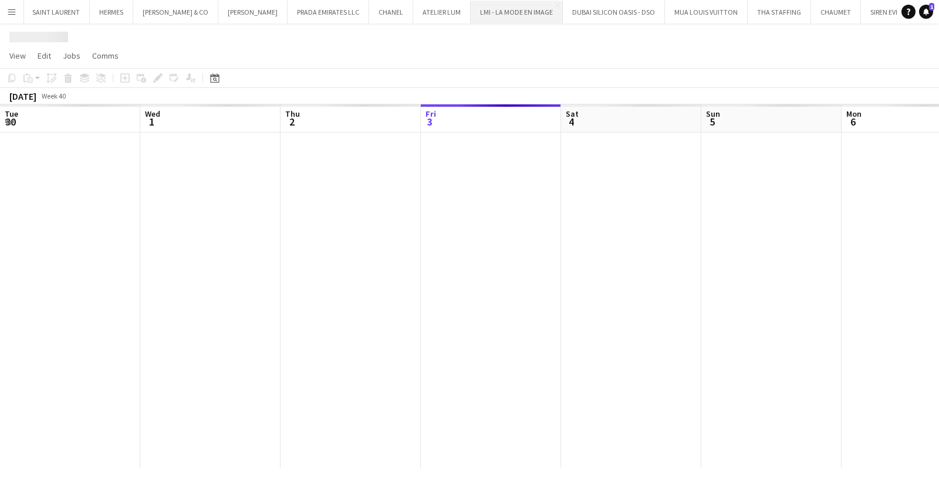
scroll to position [0, 281]
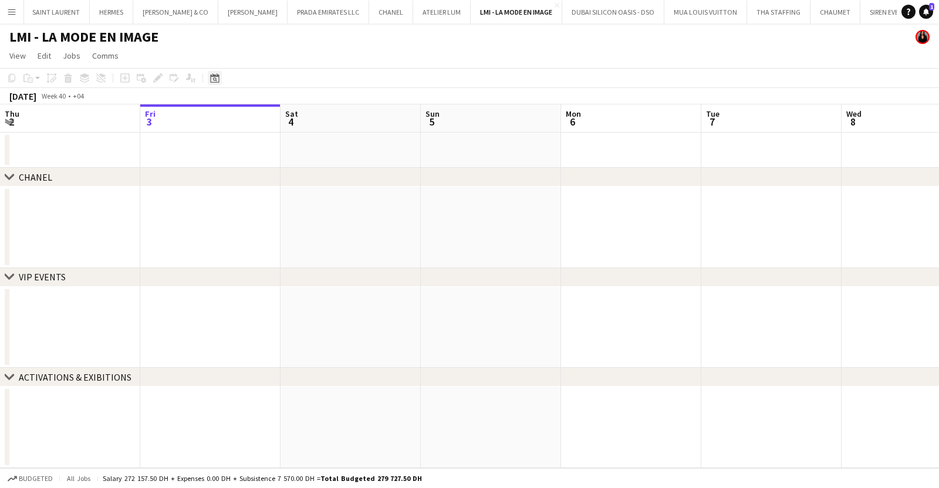
click at [214, 75] on icon "Date picker" at bounding box center [214, 77] width 9 height 9
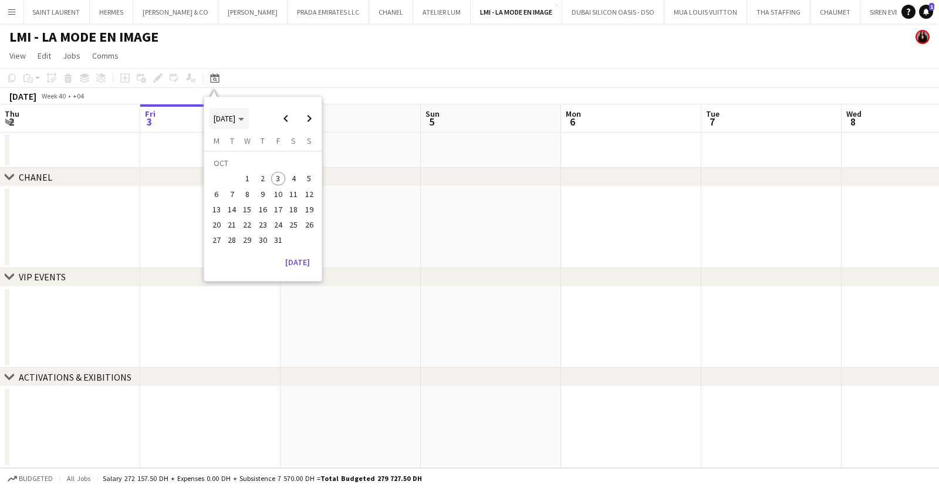
click at [235, 117] on span "[DATE]" at bounding box center [225, 118] width 22 height 11
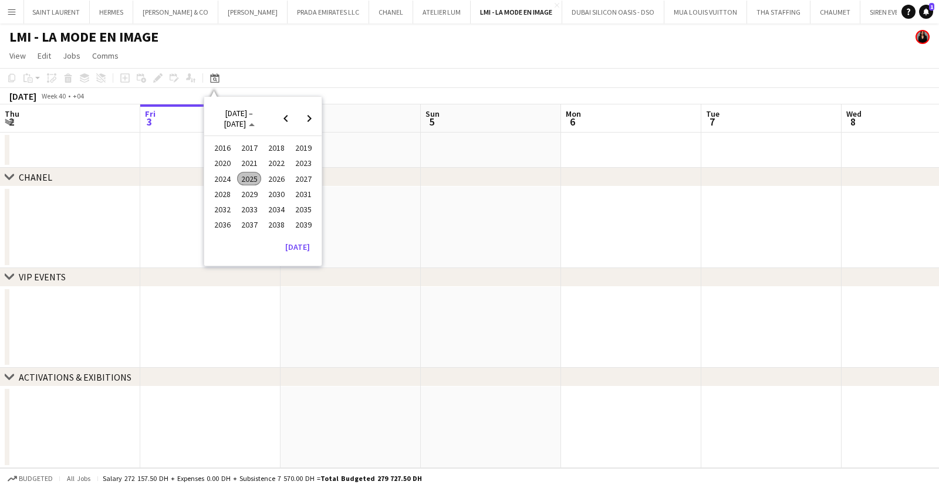
click at [219, 179] on span "2024" at bounding box center [222, 179] width 24 height 14
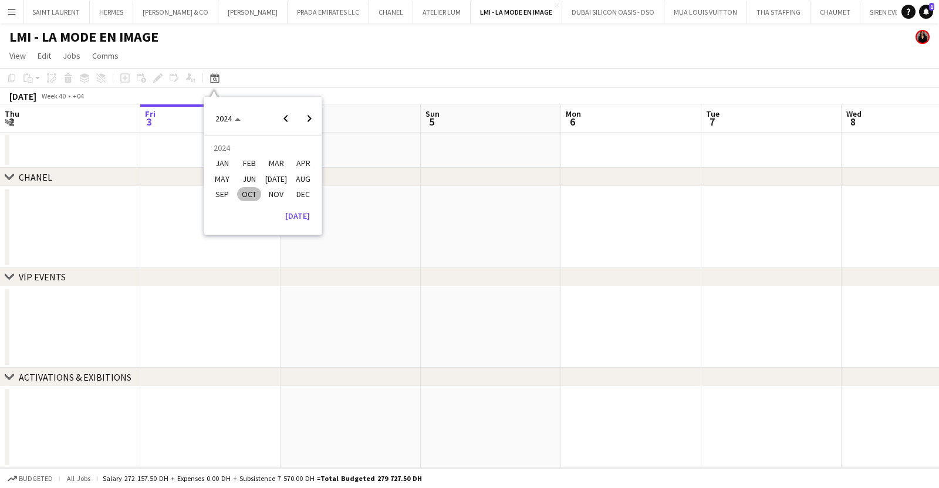
click at [248, 195] on span "OCT" at bounding box center [249, 194] width 24 height 14
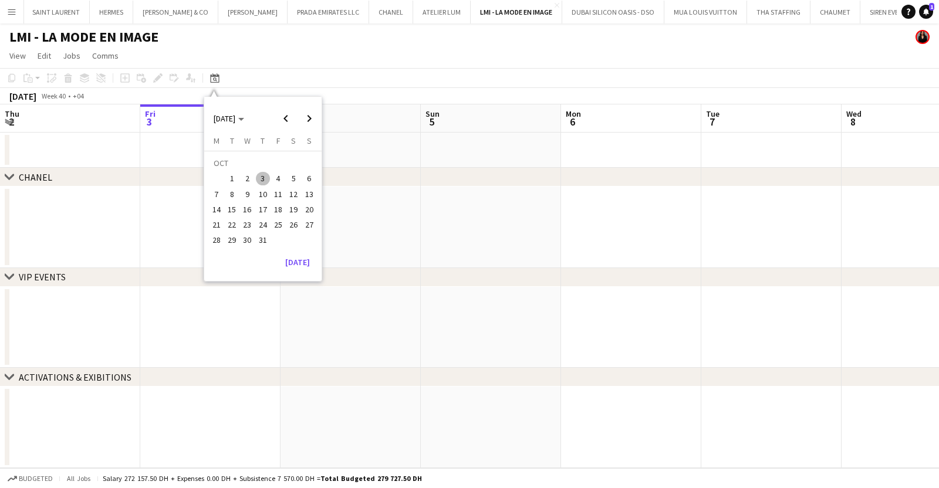
click at [232, 176] on span "1" at bounding box center [232, 179] width 14 height 14
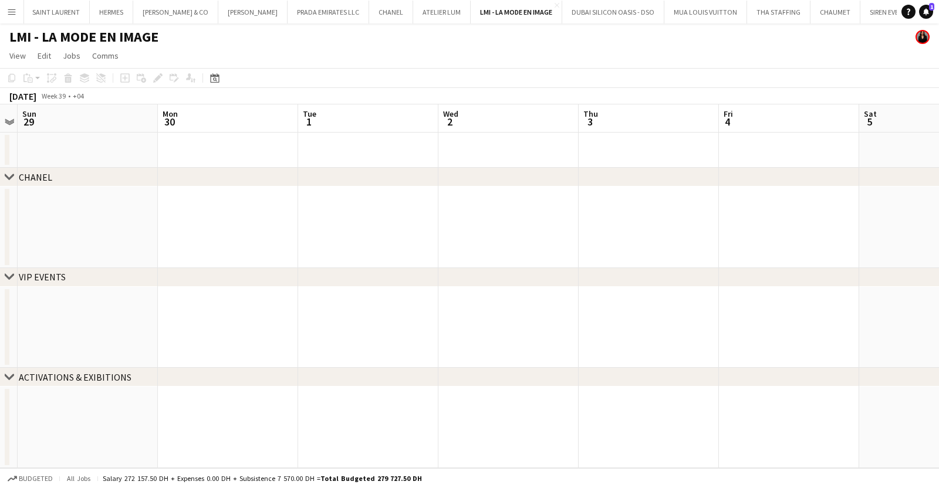
scroll to position [0, 400]
drag, startPoint x: 602, startPoint y: 260, endPoint x: -80, endPoint y: 262, distance: 681.6
click at [0, 262] on html "Menu Boards Boards Boards All jobs Status Workforce Workforce My Workforce Recr…" at bounding box center [469, 244] width 939 height 488
drag, startPoint x: 392, startPoint y: 277, endPoint x: -101, endPoint y: 279, distance: 493.1
click at [0, 279] on html "Menu Boards Boards Boards All jobs Status Workforce Workforce My Workforce Recr…" at bounding box center [469, 244] width 939 height 488
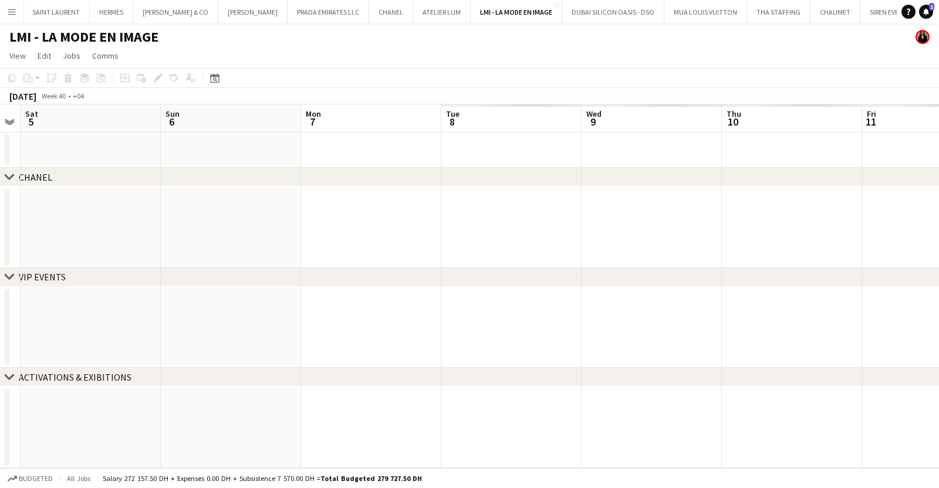
drag, startPoint x: 301, startPoint y: 207, endPoint x: 151, endPoint y: 190, distance: 150.7
click at [187, 194] on app-calendar-viewport "Wed 2 Thu 3 Fri 4 Sat 5 Sun 6 Mon 7 Tue 8 Wed 9 Thu 10 Fri 11 Sat 12 Sun 13" at bounding box center [469, 286] width 939 height 364
drag, startPoint x: 636, startPoint y: 228, endPoint x: 87, endPoint y: 193, distance: 549.4
click at [88, 193] on app-calendar-viewport "Fri 4 Sat 5 Sun 6 Mon 7 Tue 8 Wed 9 Thu 10 Fri 11 Sat 12 Sun 13 Mon 14 Tue 15" at bounding box center [469, 286] width 939 height 364
drag, startPoint x: 513, startPoint y: 210, endPoint x: 140, endPoint y: 195, distance: 373.1
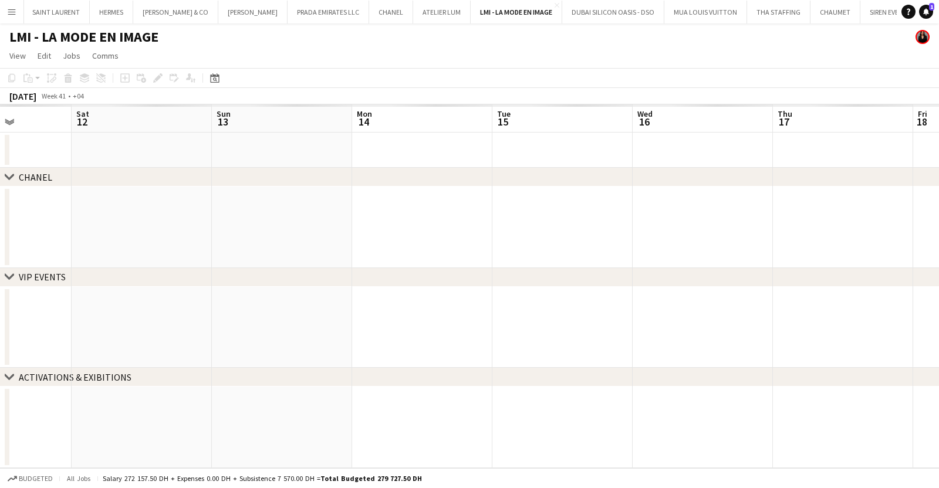
click at [143, 195] on app-calendar-viewport "Tue 8 Wed 9 Thu 10 Fri 11 Sat 12 Sun 13 Mon 14 Tue 15 Wed 16 Thu 17 Fri 18 Sat …" at bounding box center [469, 286] width 939 height 364
drag, startPoint x: 296, startPoint y: 218, endPoint x: 264, endPoint y: 218, distance: 32.3
click at [265, 218] on app-calendar-viewport "Fri 11 Sat 12 Sun 13 Mon 14 Tue 15 Wed 16 Thu 17 Fri 18 Sat 19 Sun 20 Mon 21 Tu…" at bounding box center [469, 286] width 939 height 364
click at [202, 229] on app-calendar-viewport "Sun 13 Mon 14 Tue 15 Wed 16 Thu 17 Fri 18 Sat 19 Sun 20 Mon 21 Tue 22 Wed 23 Th…" at bounding box center [469, 286] width 939 height 364
drag, startPoint x: 751, startPoint y: 234, endPoint x: 219, endPoint y: 205, distance: 533.3
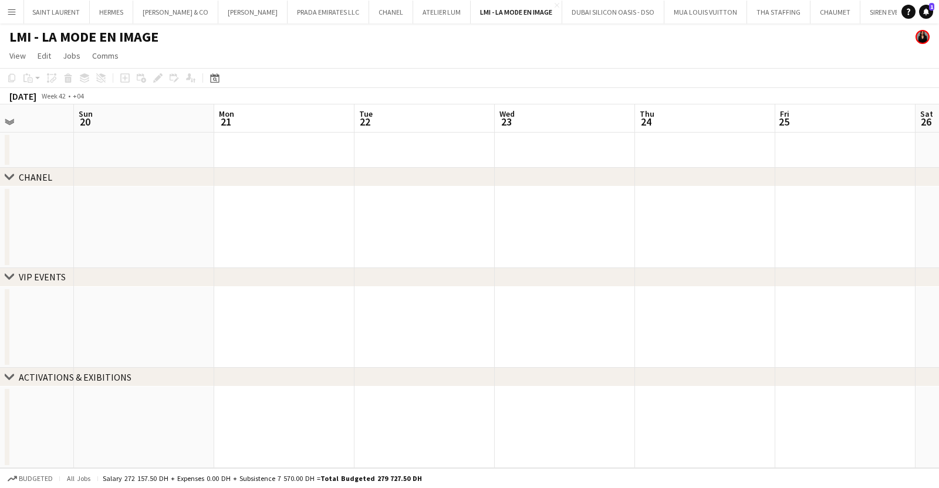
click at [214, 205] on app-calendar-viewport "Thu 17 Fri 18 Sat 19 Sun 20 Mon 21 Tue 22 Wed 23 Thu 24 Fri 25 Sat 26 Sun 27 Mo…" at bounding box center [469, 286] width 939 height 364
drag, startPoint x: 567, startPoint y: 215, endPoint x: 207, endPoint y: 212, distance: 359.9
click at [215, 214] on app-calendar-viewport "Mon 21 Tue 22 Wed 23 Thu 24 Fri 25 Sat 26 Sun 27 Mon 28 Tue 29 Wed 30 Thu 31 Fr…" at bounding box center [469, 286] width 939 height 364
drag, startPoint x: 673, startPoint y: 210, endPoint x: 210, endPoint y: 186, distance: 463.8
click at [213, 186] on div "chevron-right CHANEL chevron-right VIP EVENTS chevron-right ACTIVATIONS & EXIBI…" at bounding box center [469, 286] width 939 height 364
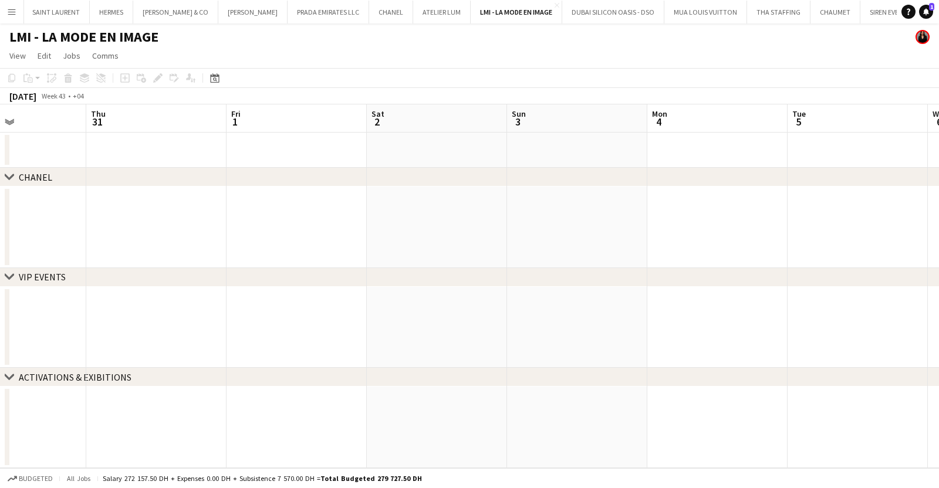
drag, startPoint x: 574, startPoint y: 213, endPoint x: 268, endPoint y: 194, distance: 306.5
click at [268, 194] on app-calendar-viewport "Sun 27 Mon 28 Tue 29 Wed 30 Thu 31 Fri 1 Sat 2 Sun 3 Mon 4 Tue 5 Wed 6 Thu 7" at bounding box center [469, 286] width 939 height 364
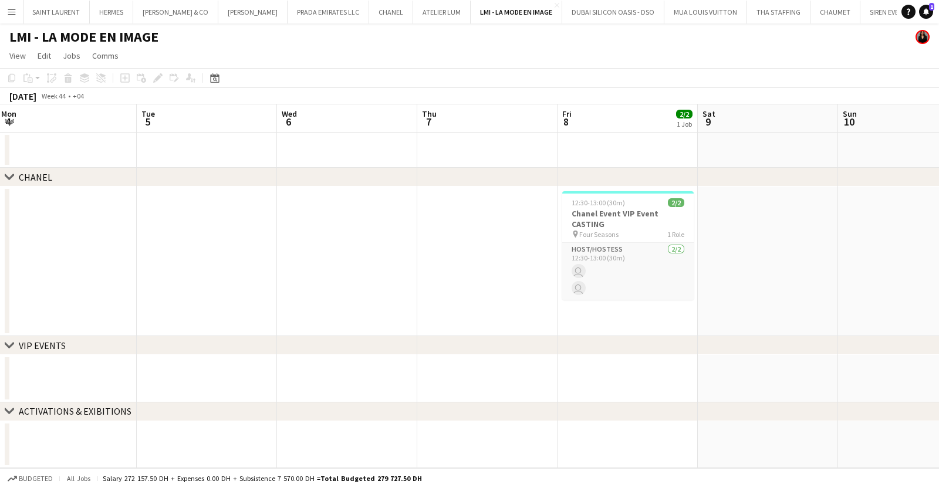
drag, startPoint x: 299, startPoint y: 280, endPoint x: 96, endPoint y: 279, distance: 203.1
click at [164, 280] on app-calendar-viewport "Fri 1 Sat 2 Sun 3 Mon 4 Tue 5 Wed 6 Thu 7 Fri 8 2/2 1 Job Sat 9 Sun 10 Mon 11 T…" at bounding box center [469, 286] width 939 height 364
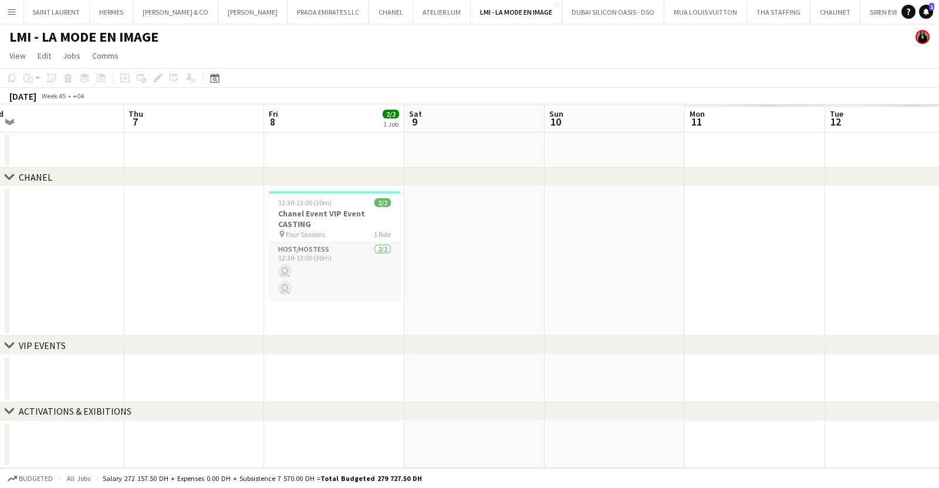
drag, startPoint x: 720, startPoint y: 320, endPoint x: 173, endPoint y: 289, distance: 548.0
click at [198, 292] on app-calendar-viewport "Sun 3 Mon 4 Tue 5 Wed 6 Thu 7 Fri 8 2/2 1 Job Sat 9 Sun 10 Mon 11 Tue 12 Wed 13…" at bounding box center [469, 286] width 939 height 364
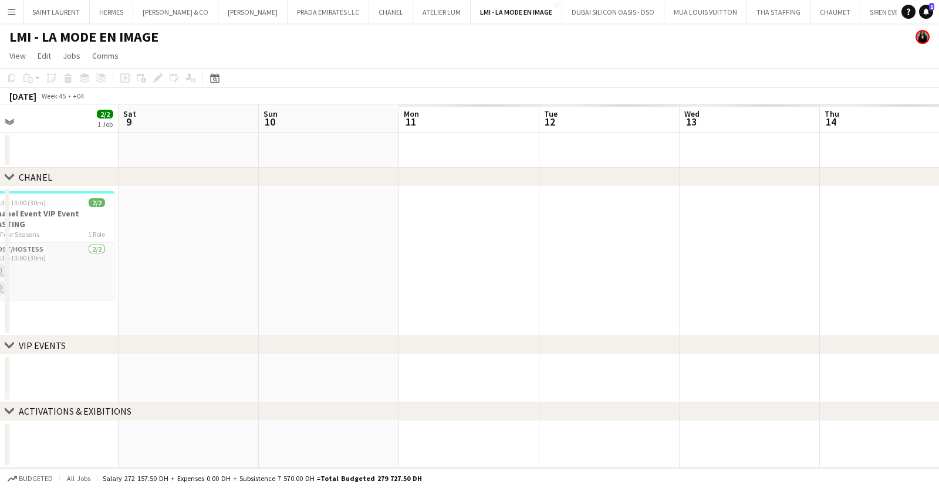
drag, startPoint x: 768, startPoint y: 304, endPoint x: 315, endPoint y: 298, distance: 453.3
click at [325, 298] on app-calendar-viewport "Wed 6 Thu 7 Fri 8 2/2 1 Job Sat 9 Sun 10 Mon 11 Tue 12 Wed 13 Thu 14 Fri 15 Sat…" at bounding box center [469, 286] width 939 height 364
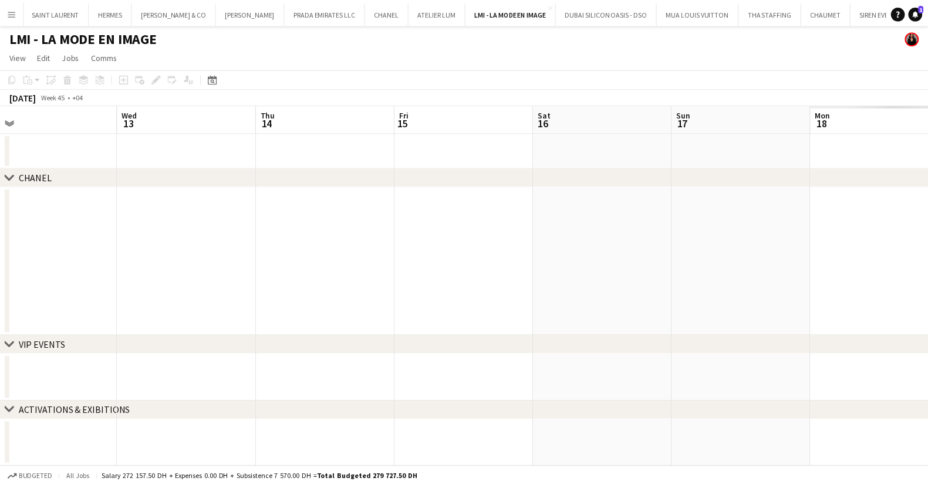
scroll to position [0, 358]
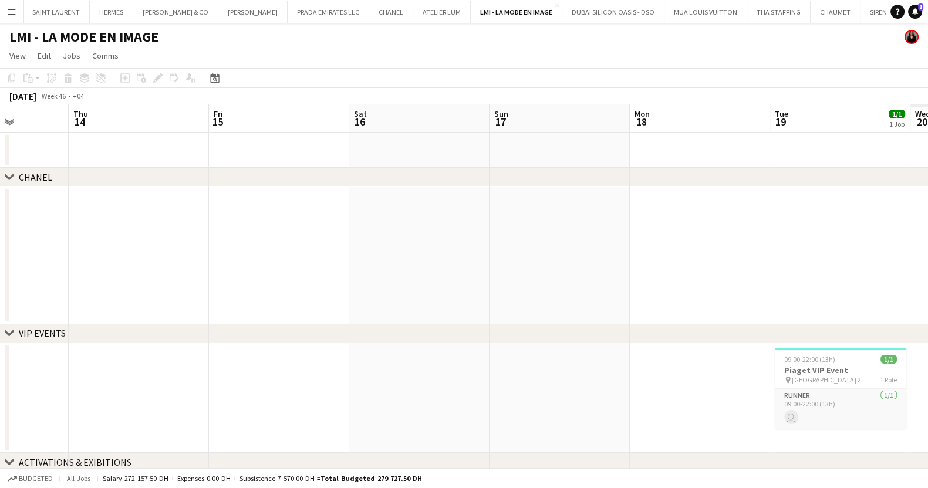
drag, startPoint x: 783, startPoint y: 282, endPoint x: 325, endPoint y: 292, distance: 458.6
click at [327, 292] on app-calendar-viewport "Sun 10 Mon 11 Tue 12 Wed 13 Thu 14 Fri 15 Sat 16 Sun 17 Mon 18 Tue 19 1/1 1 Job…" at bounding box center [464, 305] width 928 height 403
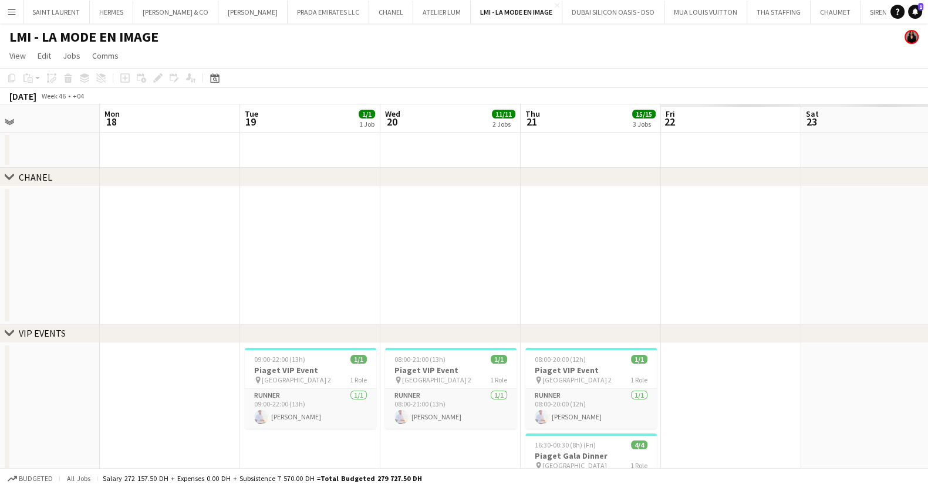
drag, startPoint x: 795, startPoint y: 299, endPoint x: 500, endPoint y: 257, distance: 298.3
click at [495, 270] on app-calendar-viewport "Thu 14 Fri 15 Sat 16 Sun 17 Mon 18 Tue 19 1/1 1 Job Wed 20 11/11 2 Jobs Thu 21 …" at bounding box center [464, 457] width 928 height 707
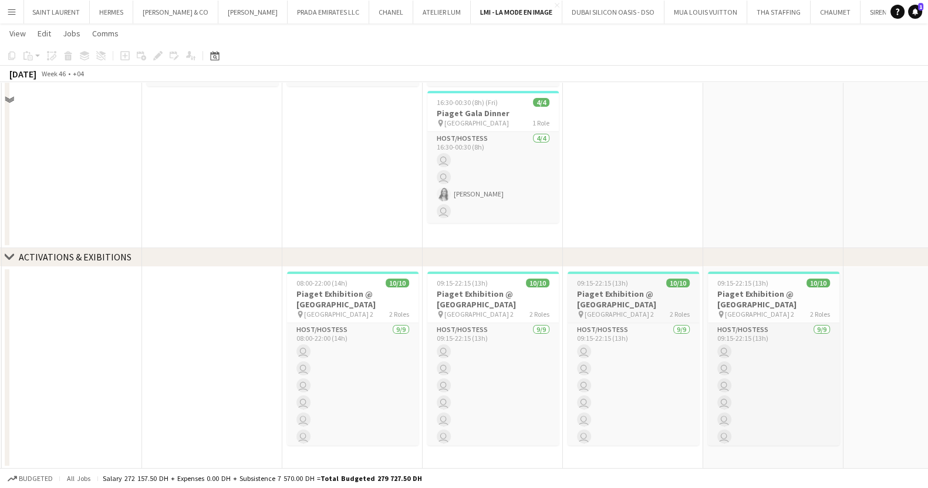
scroll to position [195, 0]
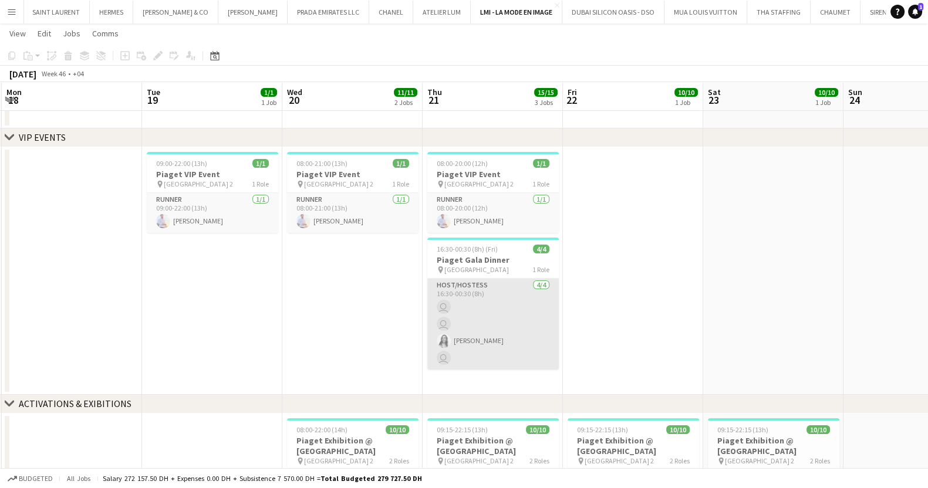
click at [484, 322] on app-card-role "Host/Hostess [DATE] 16:30-00:30 (8h) user user [PERSON_NAME] user" at bounding box center [493, 324] width 132 height 91
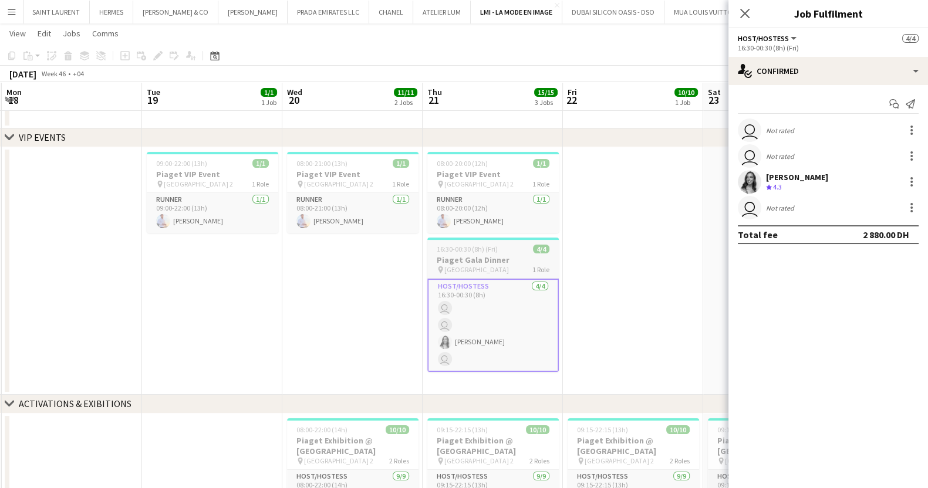
click at [473, 264] on h3 "Piaget Gala Dinner" at bounding box center [493, 260] width 132 height 11
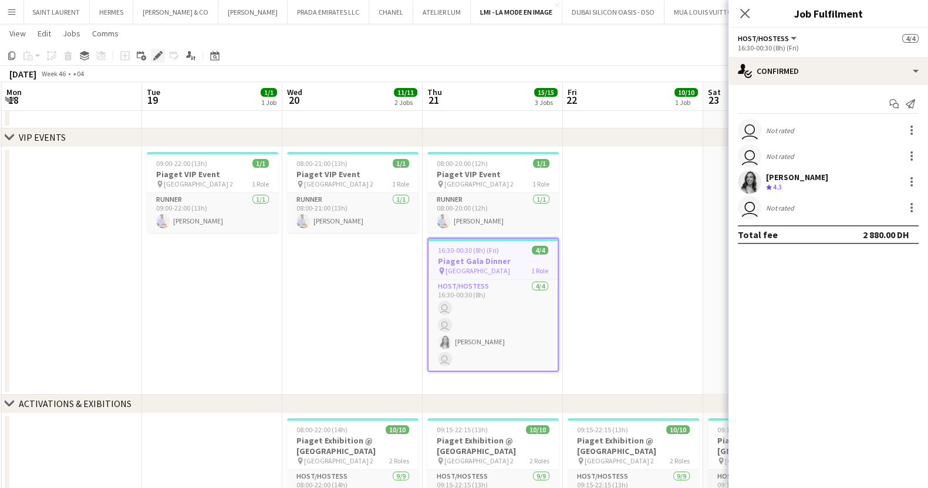
click at [161, 56] on div "Edit" at bounding box center [158, 56] width 14 height 14
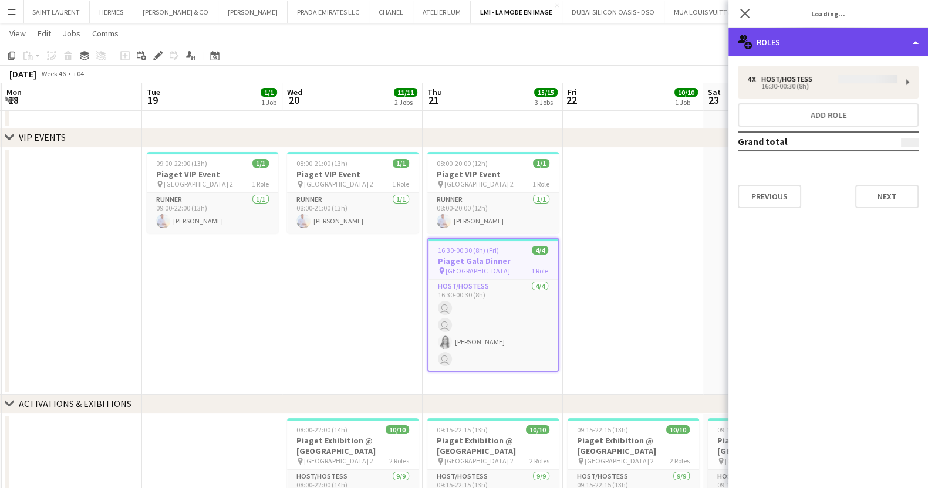
click at [853, 38] on div "multiple-users-add Roles" at bounding box center [829, 42] width 200 height 28
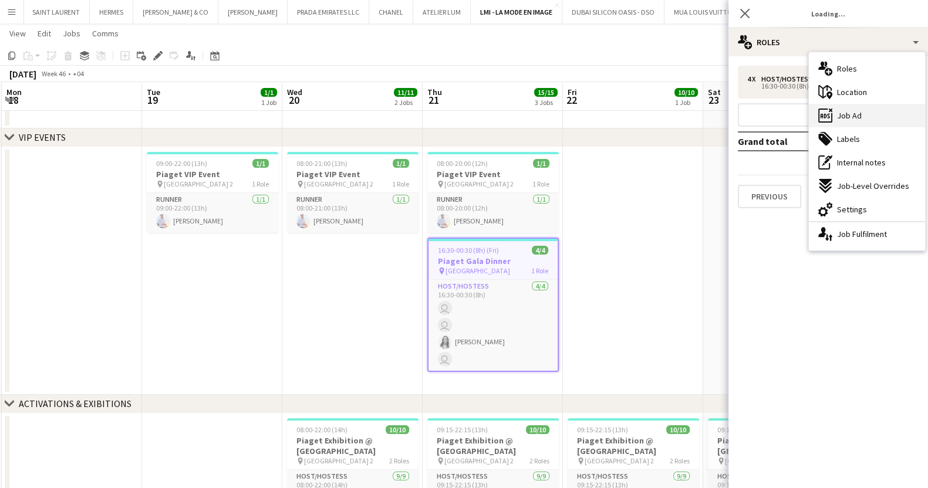
click at [861, 120] on div "ads-window Job Ad" at bounding box center [867, 115] width 116 height 23
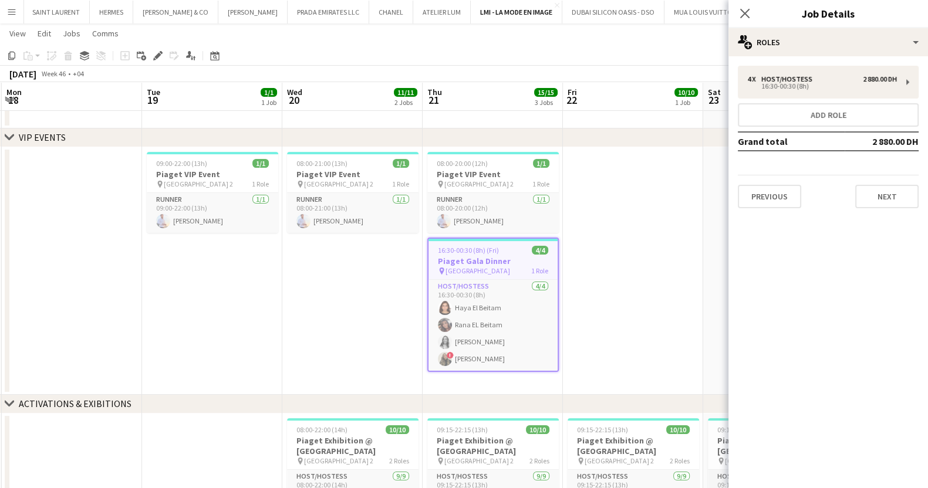
click at [700, 155] on app-date-cell at bounding box center [633, 271] width 140 height 248
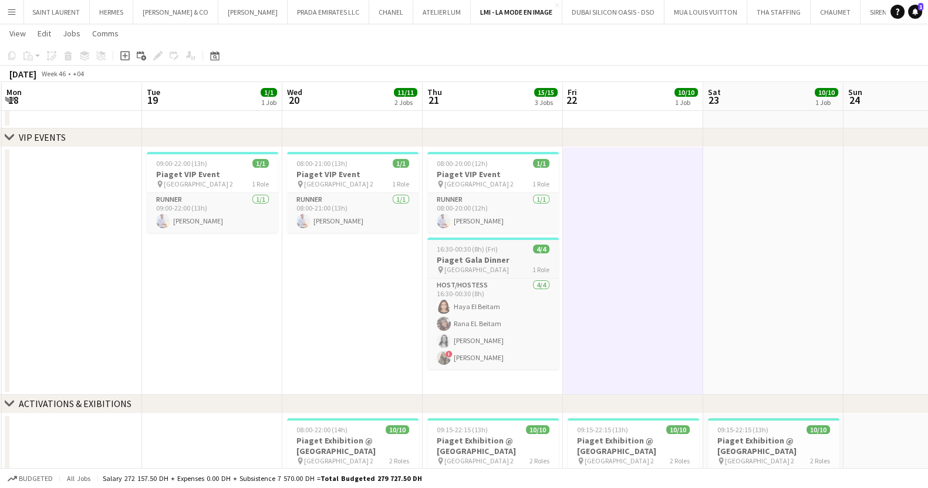
click at [491, 238] on div at bounding box center [493, 239] width 132 height 2
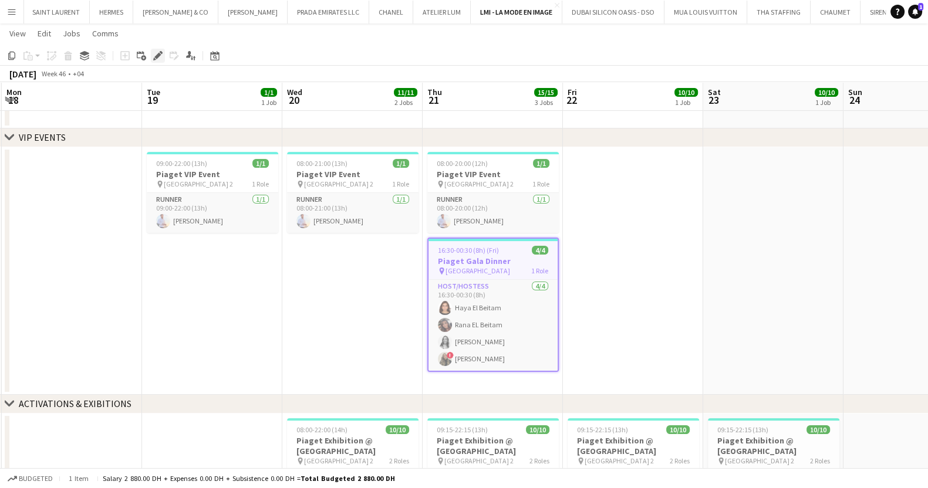
click at [157, 53] on icon at bounding box center [157, 56] width 6 height 6
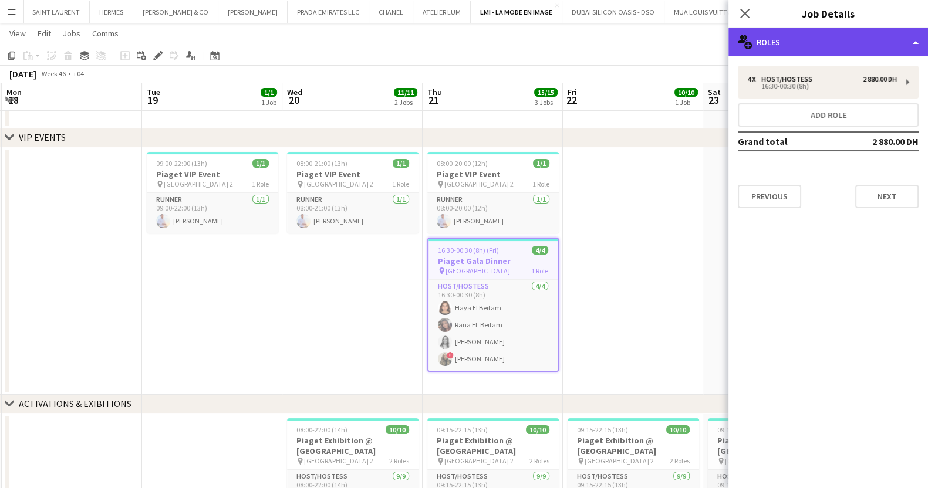
click at [798, 55] on div "multiple-users-add Roles" at bounding box center [829, 42] width 200 height 28
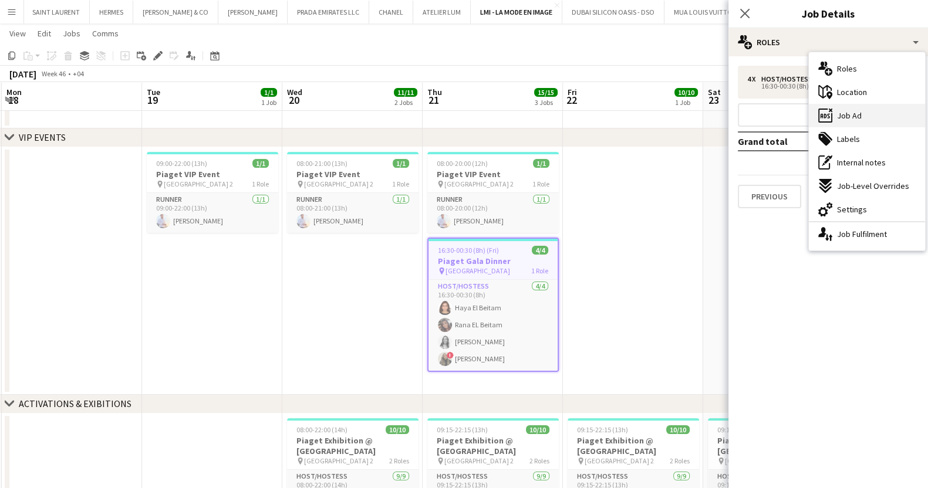
click at [851, 110] on span "Job Ad" at bounding box center [849, 115] width 25 height 11
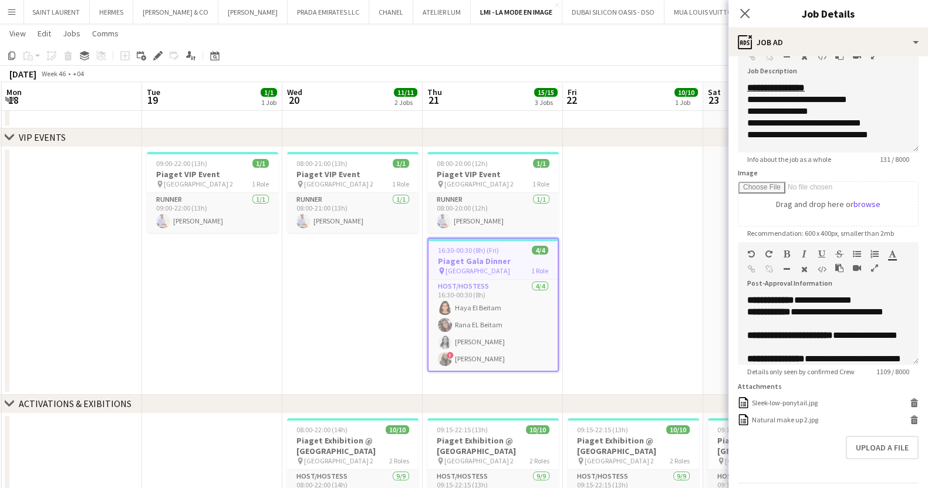
scroll to position [126, 0]
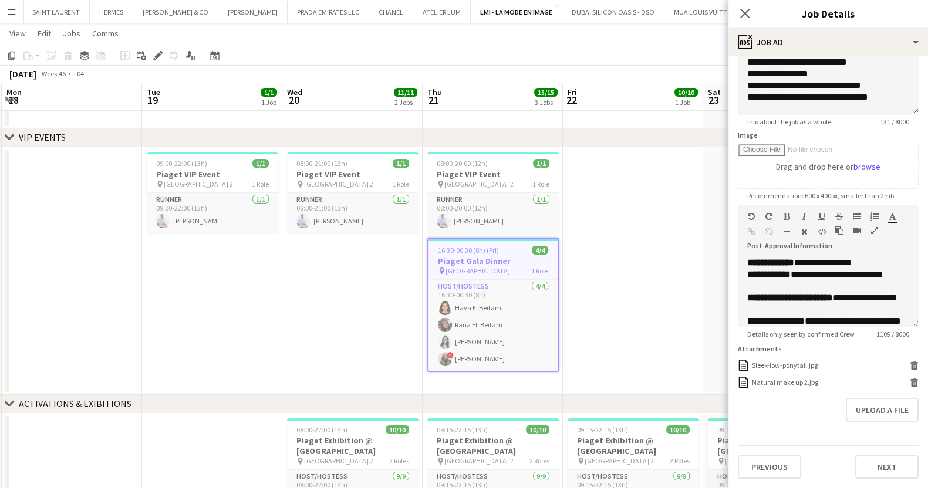
click at [875, 227] on icon "button" at bounding box center [874, 231] width 7 height 8
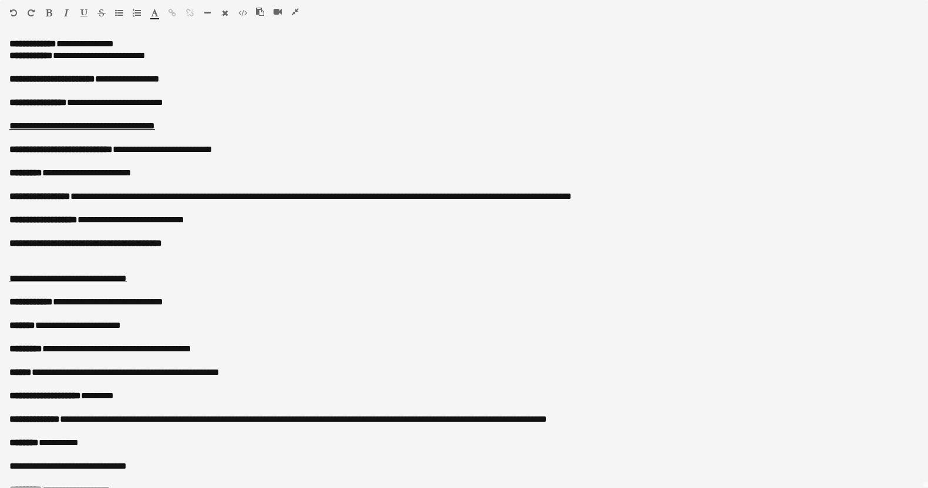
scroll to position [0, 0]
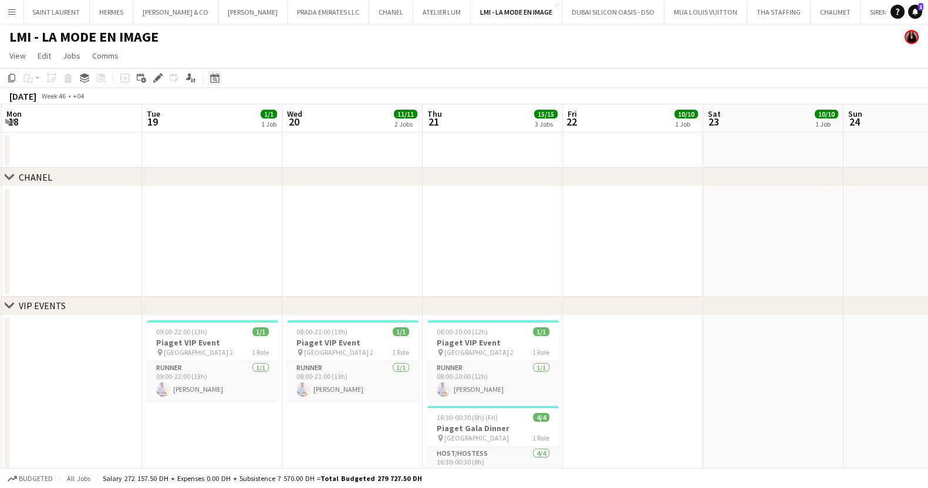
click at [215, 75] on icon "Date picker" at bounding box center [214, 77] width 9 height 9
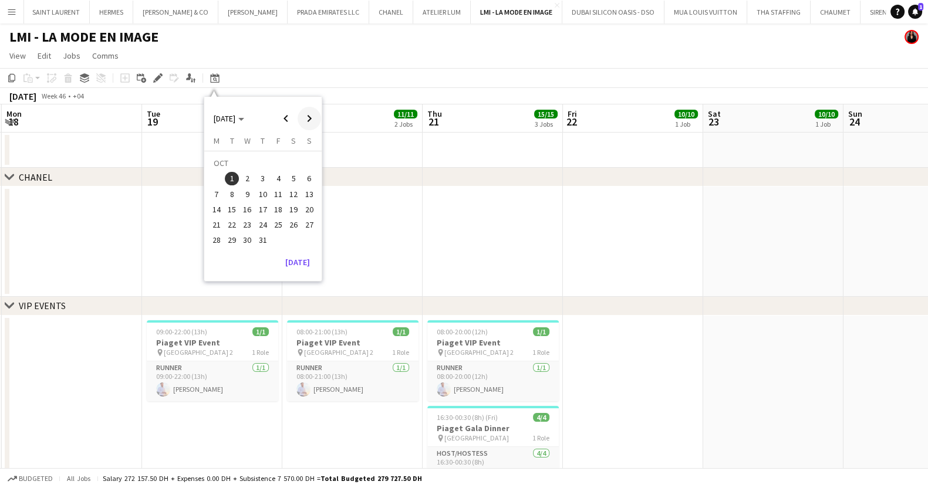
click at [311, 120] on span "Next month" at bounding box center [309, 118] width 23 height 23
click at [235, 119] on span "[DATE]" at bounding box center [225, 118] width 22 height 11
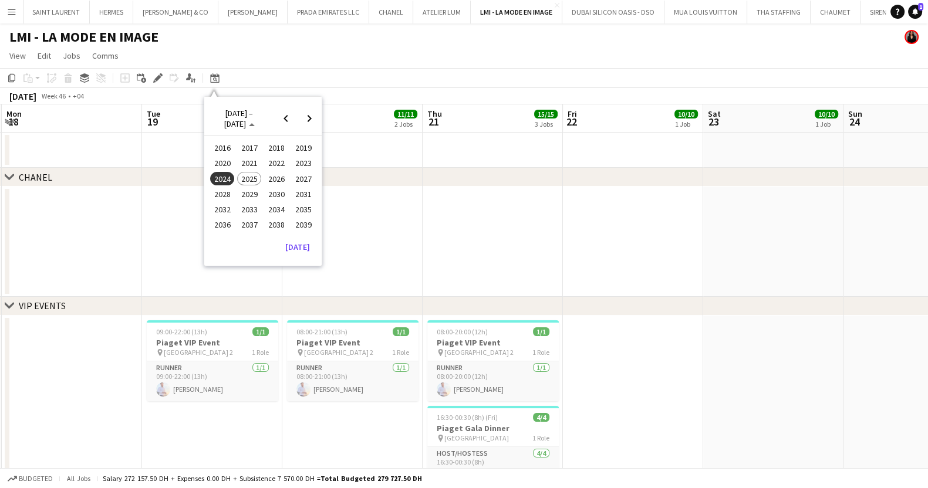
click at [252, 174] on span "2025" at bounding box center [249, 179] width 24 height 14
click at [280, 194] on span "NOV" at bounding box center [276, 194] width 24 height 14
click at [292, 168] on span "1" at bounding box center [293, 165] width 14 height 16
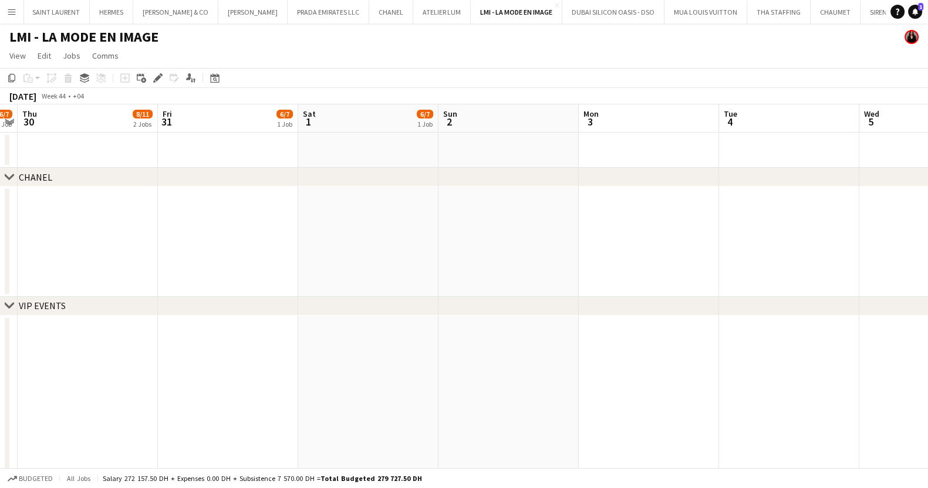
drag, startPoint x: 439, startPoint y: 259, endPoint x: 578, endPoint y: 259, distance: 138.5
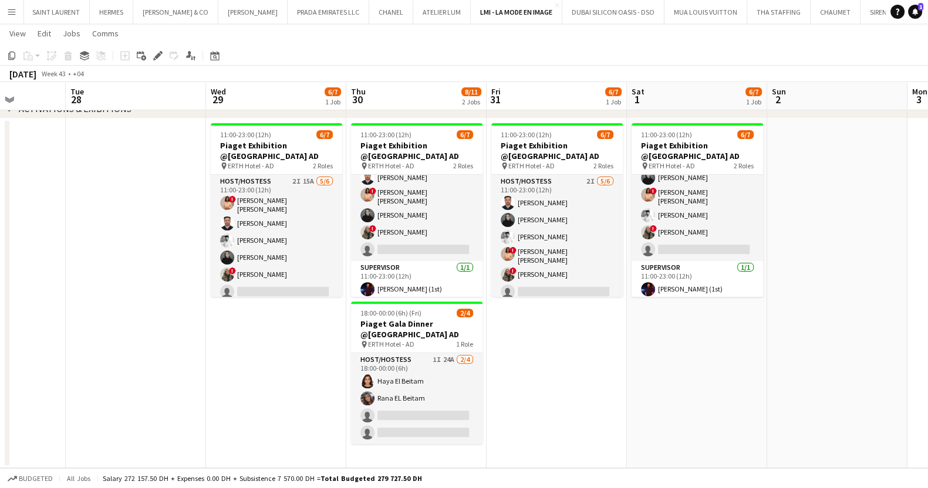
scroll to position [0, 515]
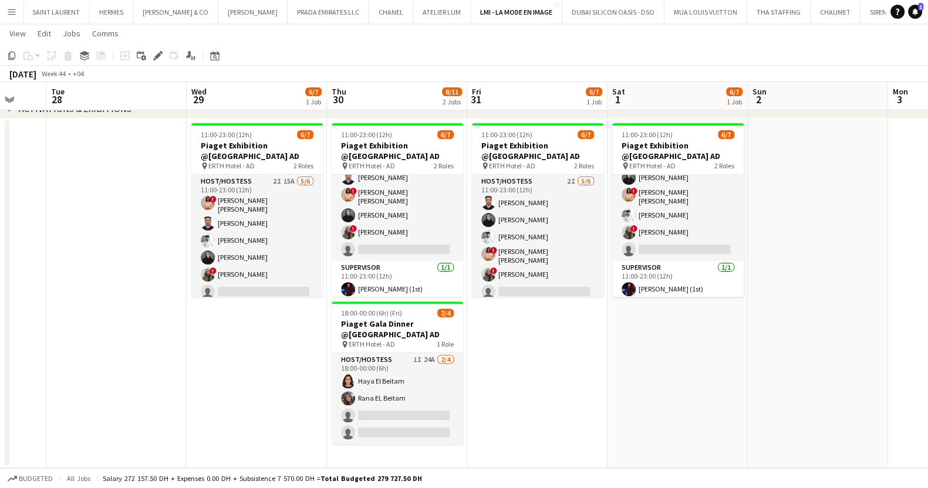
drag, startPoint x: 723, startPoint y: 400, endPoint x: 583, endPoint y: 396, distance: 140.4
click at [583, 396] on app-calendar-viewport "Fri 24 Sat 25 Sun 26 Mon 27 Tue 28 Wed 29 6/7 1 Job Thu 30 8/11 2 Jobs Fri 31 6…" at bounding box center [464, 25] width 928 height 885
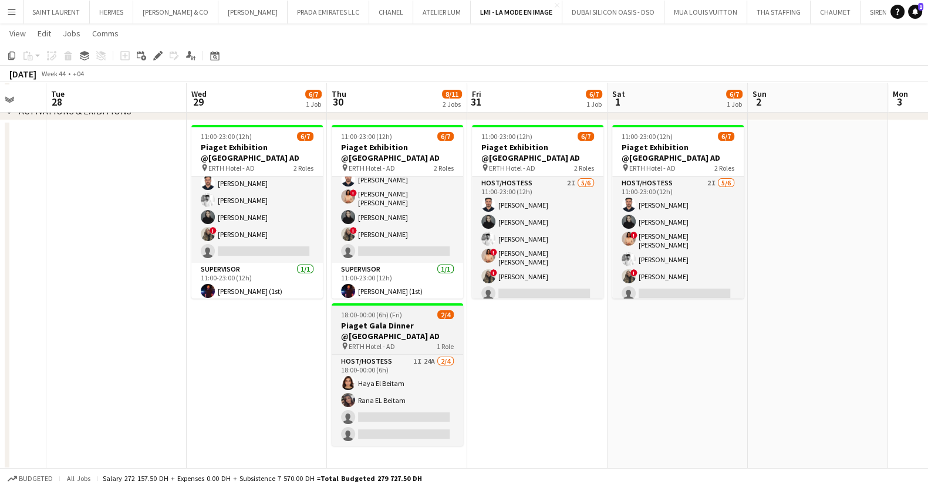
scroll to position [176, 0]
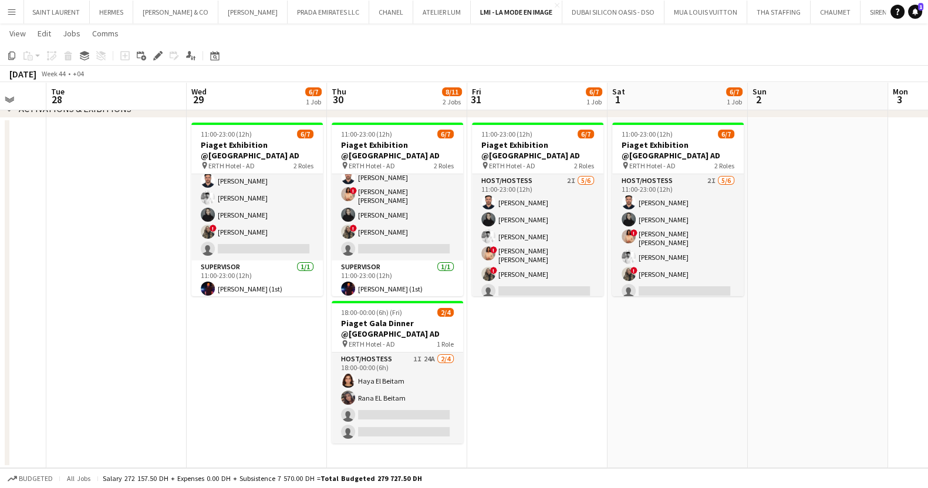
click at [248, 360] on app-date-cell "11:00-23:00 (12h) 6/7 Piaget Exhibition @[GEOGRAPHIC_DATA] AD pin ERTH Hotel - …" at bounding box center [257, 293] width 140 height 350
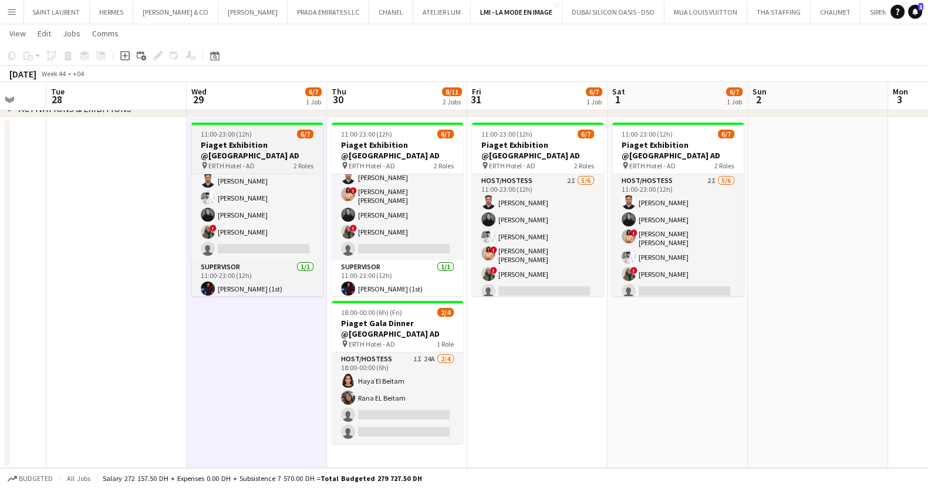
scroll to position [0, 0]
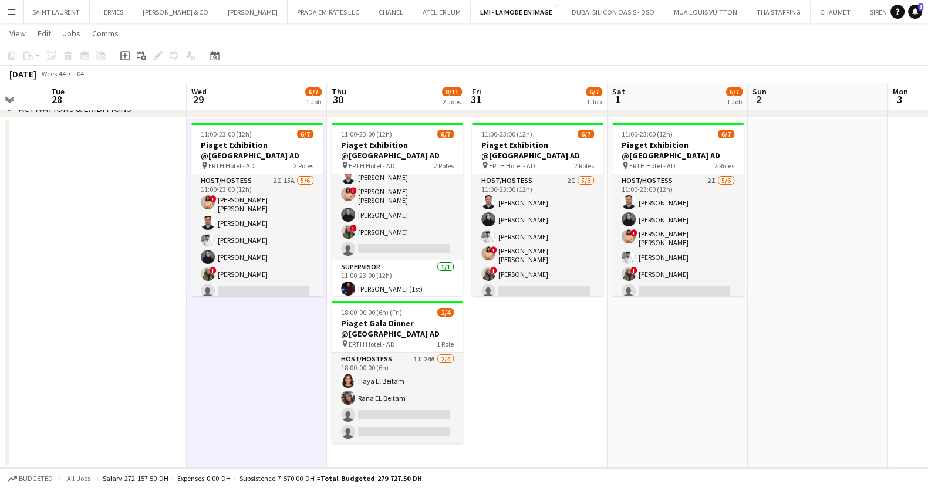
drag, startPoint x: 314, startPoint y: 248, endPoint x: 755, endPoint y: 359, distance: 454.6
click at [755, 359] on app-date-cell at bounding box center [818, 293] width 140 height 350
